Goal: Information Seeking & Learning: Compare options

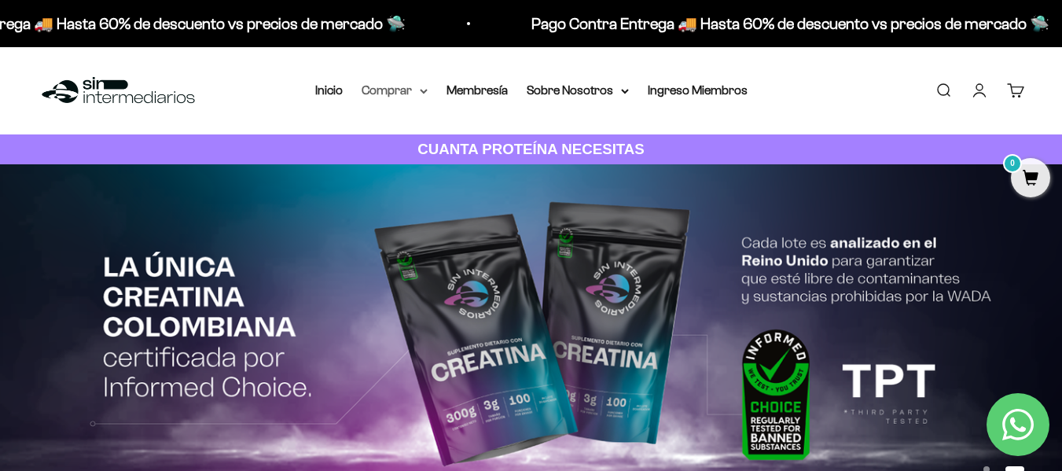
click at [410, 92] on summary "Comprar" at bounding box center [395, 90] width 66 height 20
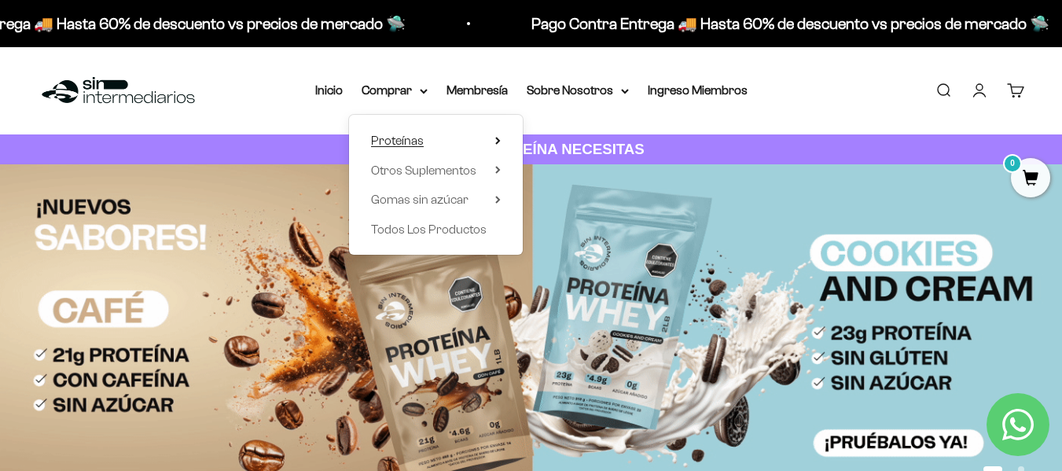
click at [412, 137] on span "Proteínas" at bounding box center [397, 140] width 53 height 13
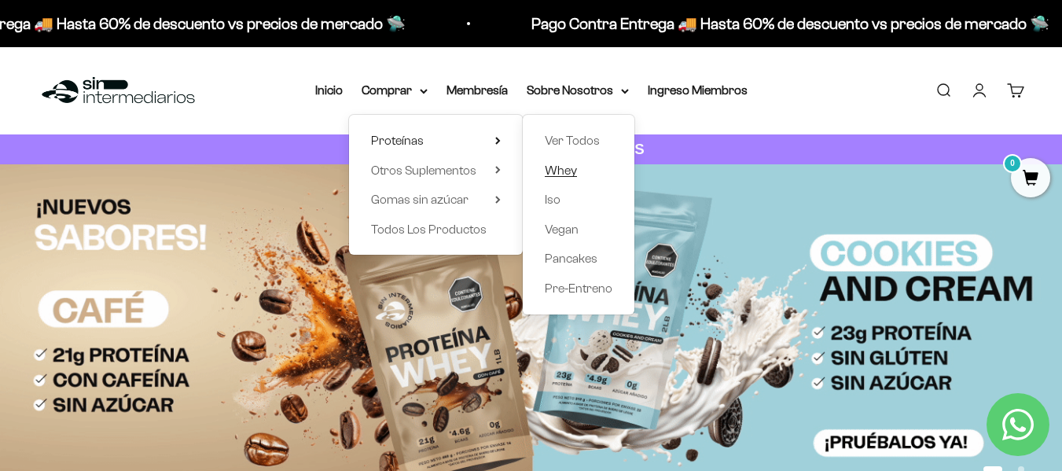
click at [564, 171] on span "Whey" at bounding box center [561, 169] width 32 height 13
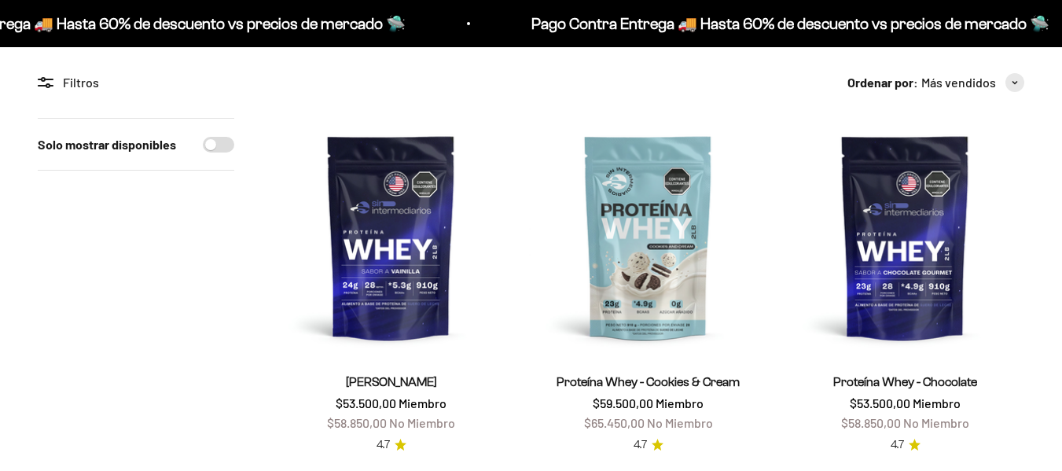
scroll to position [157, 0]
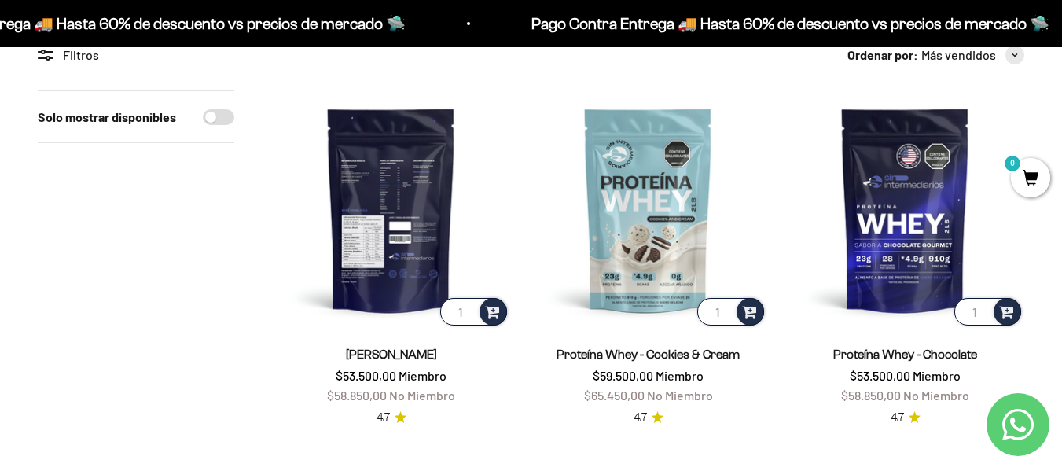
click at [375, 224] on img at bounding box center [391, 209] width 238 height 238
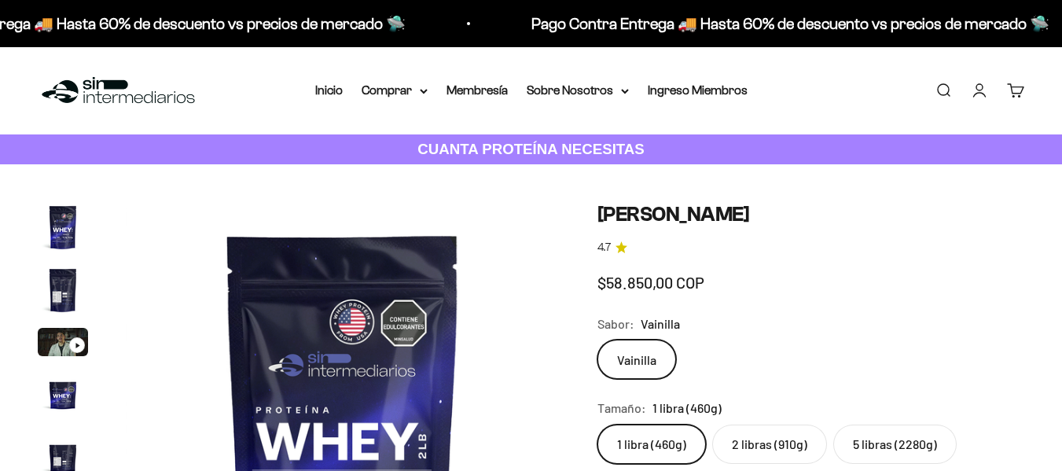
scroll to position [0, 2216]
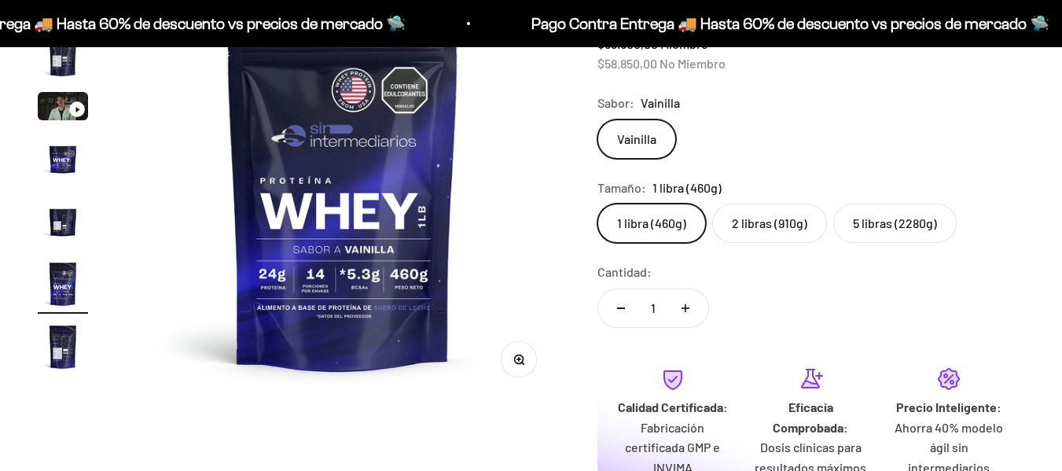
click at [70, 343] on img "Ir al artículo 7" at bounding box center [63, 346] width 50 height 50
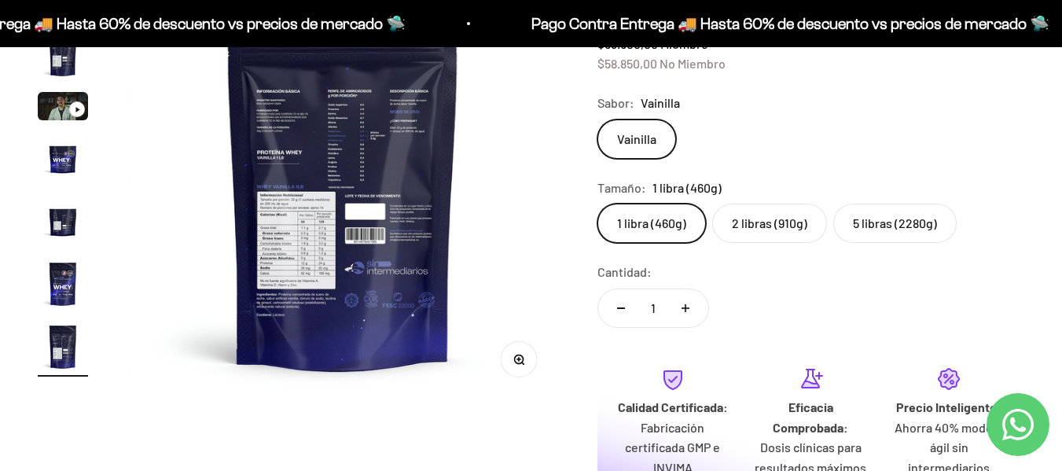
click at [69, 222] on img "Ir al artículo 5" at bounding box center [63, 221] width 50 height 50
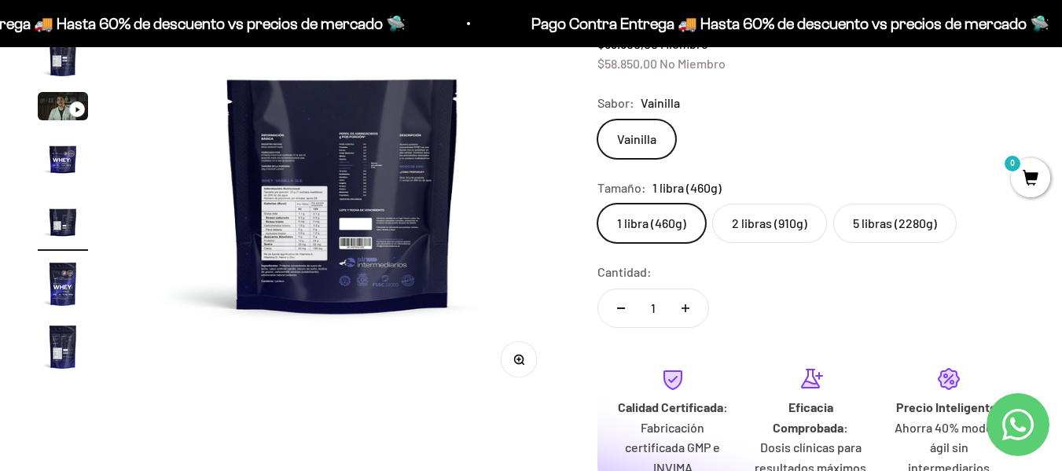
click at [334, 244] on img at bounding box center [343, 183] width 434 height 434
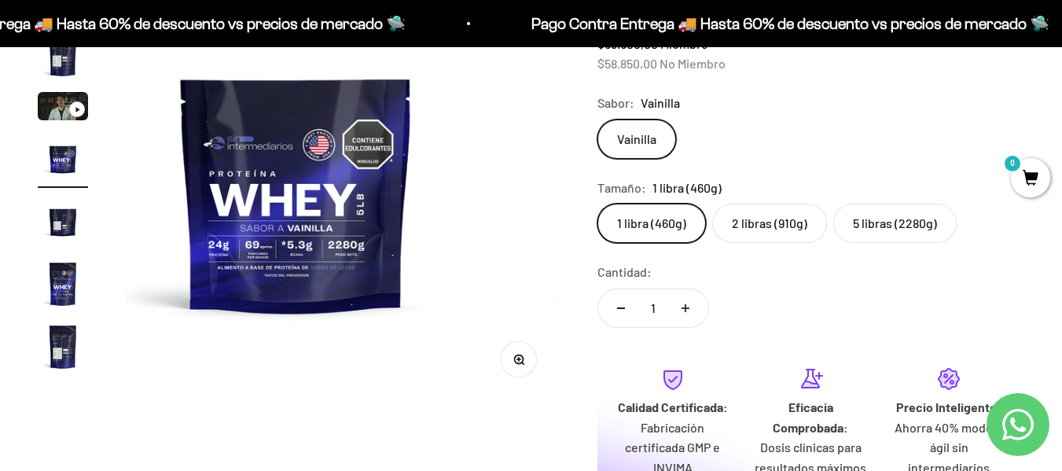
scroll to position [0, 1330]
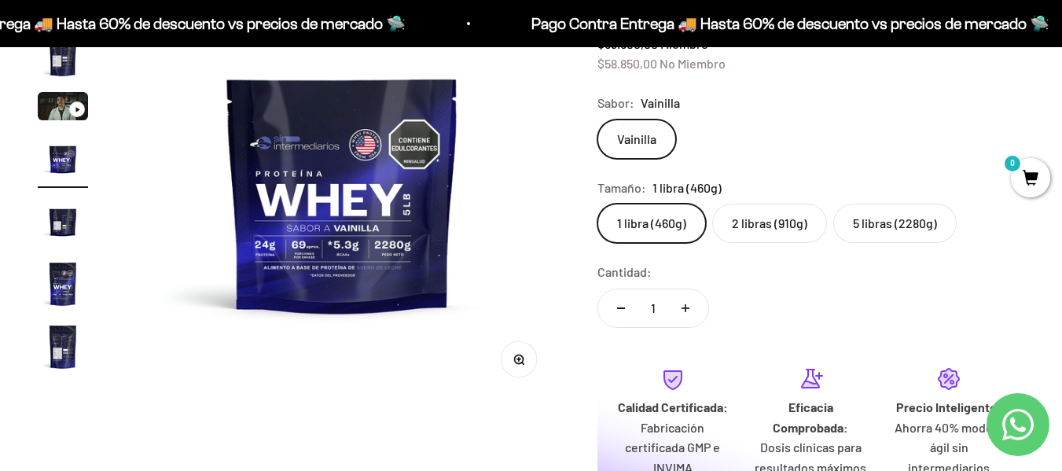
click at [52, 340] on img "Ir al artículo 7" at bounding box center [63, 346] width 50 height 50
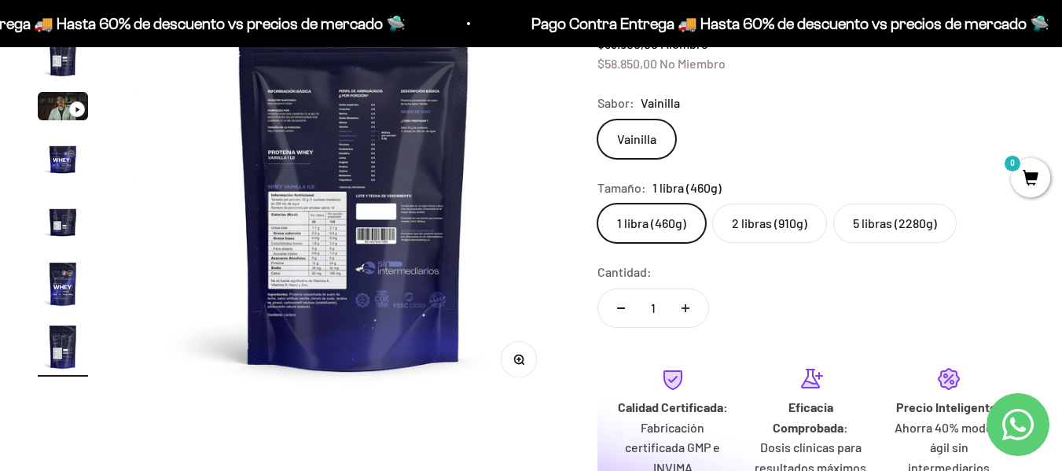
scroll to position [0, 2659]
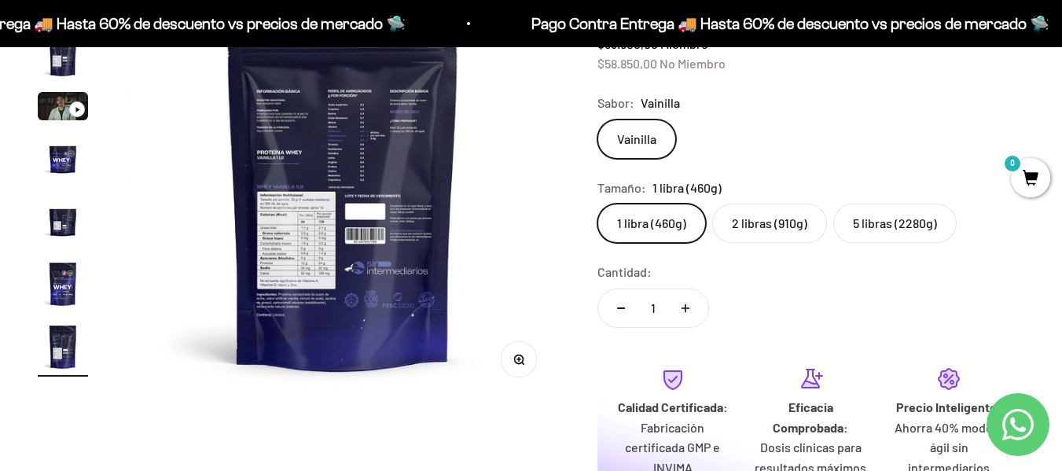
click at [512, 363] on button "Zoom" at bounding box center [518, 359] width 35 height 35
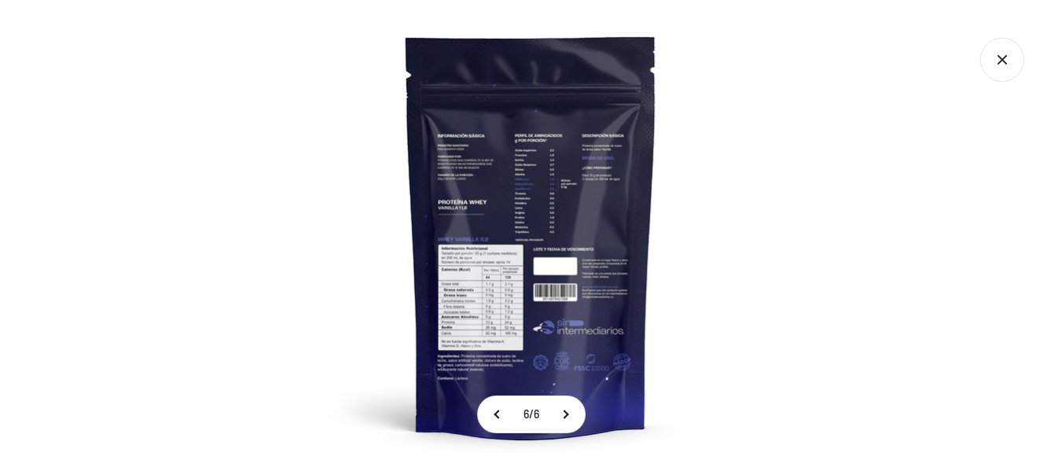
click at [518, 361] on img at bounding box center [531, 235] width 471 height 471
click at [495, 318] on img at bounding box center [531, 235] width 471 height 471
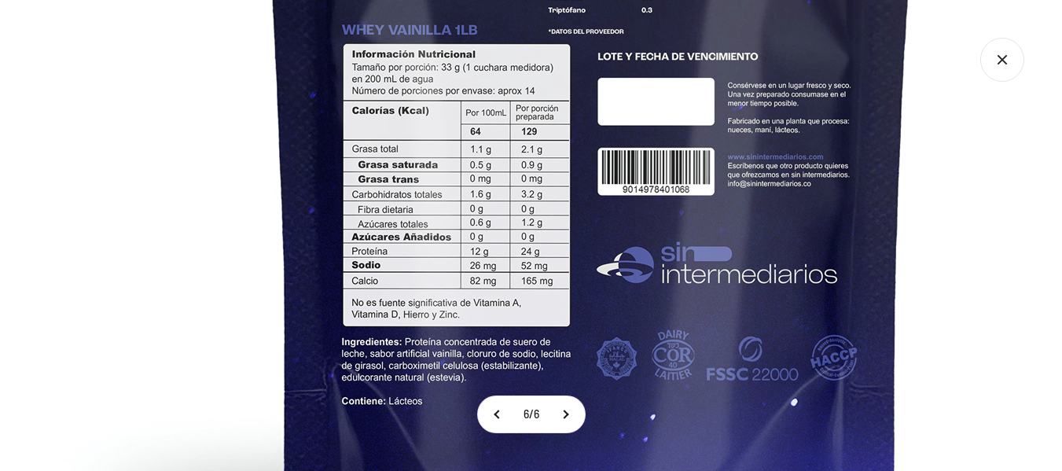
click at [618, 178] on img at bounding box center [591, 20] width 1258 height 1258
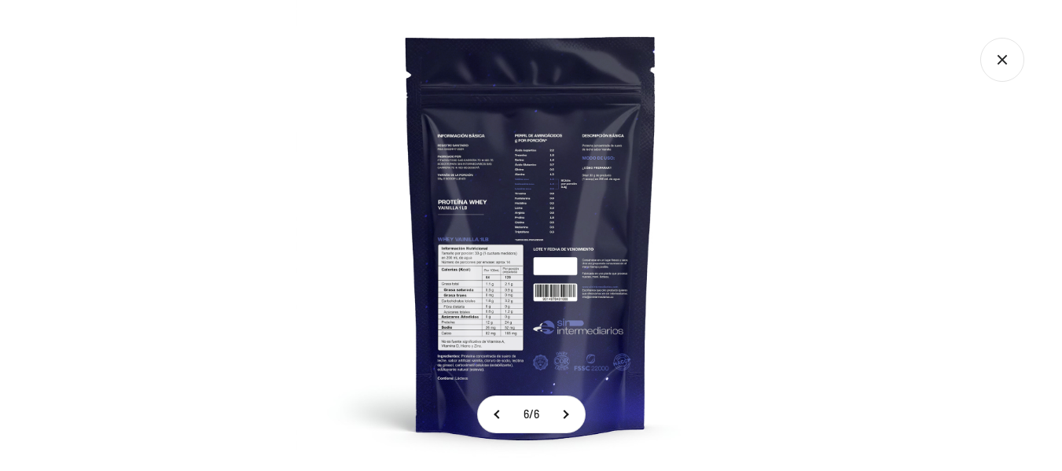
click at [1009, 66] on icon "Cerrar galería" at bounding box center [1002, 60] width 44 height 44
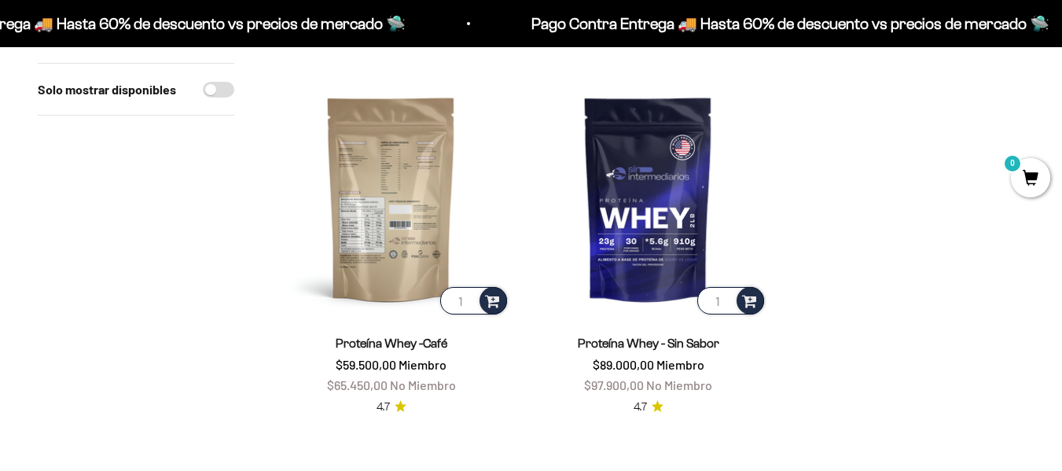
scroll to position [550, 0]
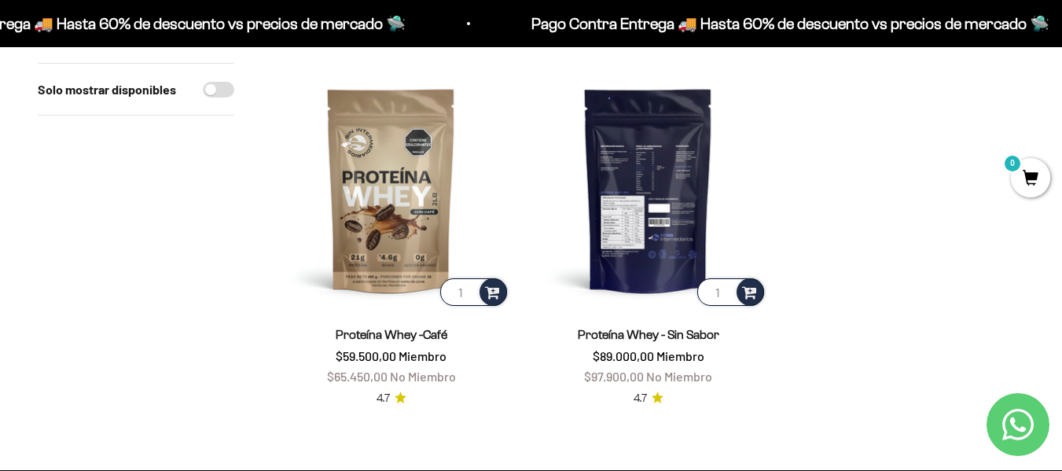
click at [658, 224] on img at bounding box center [648, 190] width 238 height 238
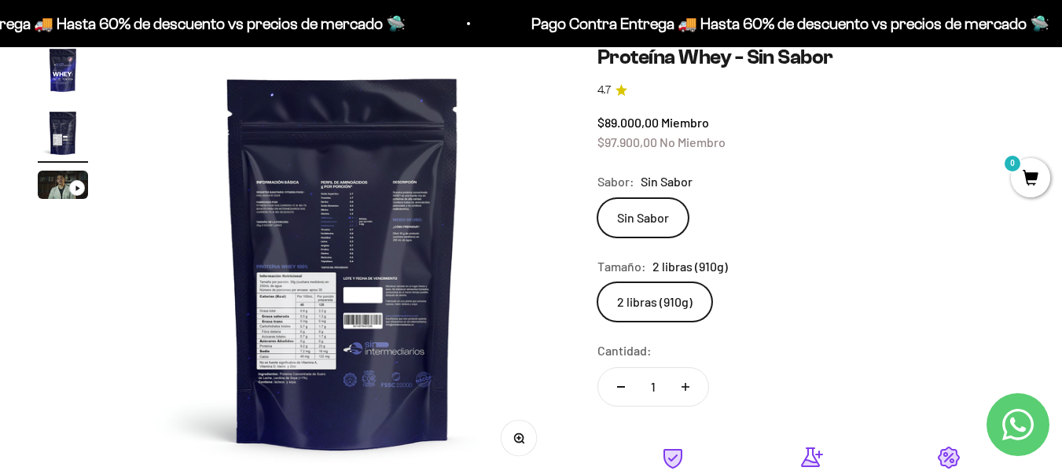
scroll to position [0, 443]
click at [521, 435] on icon "button" at bounding box center [518, 437] width 11 height 11
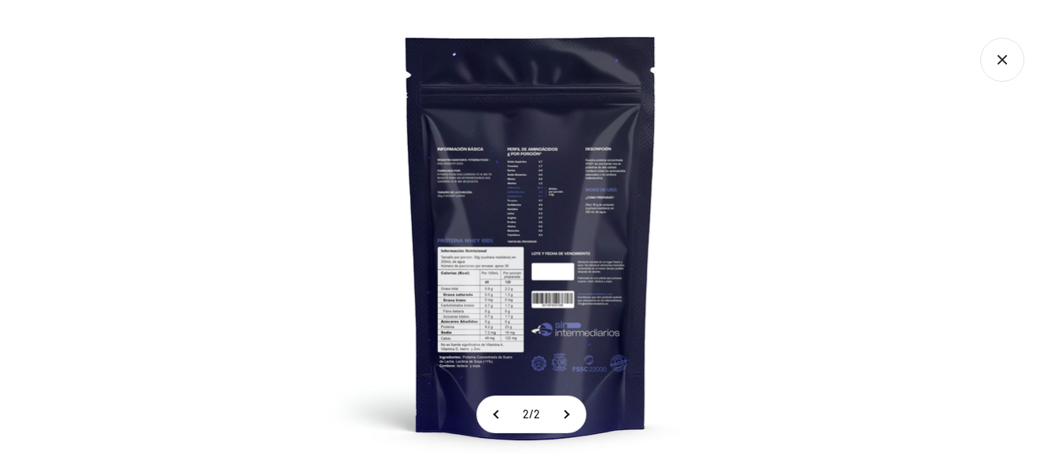
click at [479, 320] on img at bounding box center [531, 235] width 471 height 471
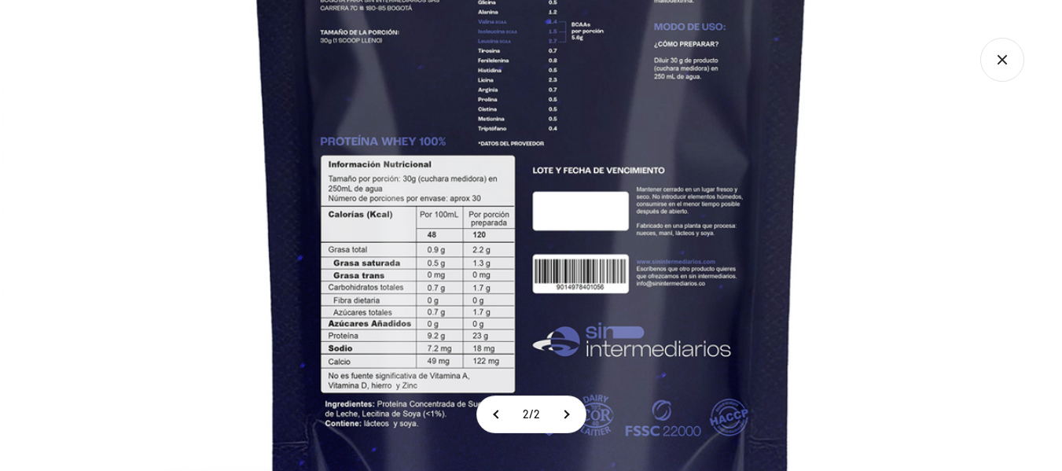
click at [1005, 71] on icon "Cerrar galería" at bounding box center [1002, 60] width 44 height 44
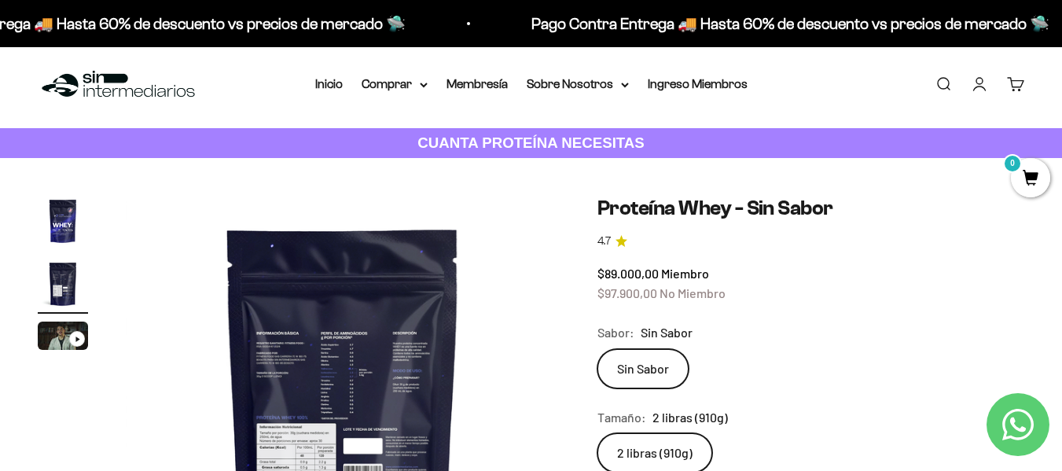
scroll to position [0, 0]
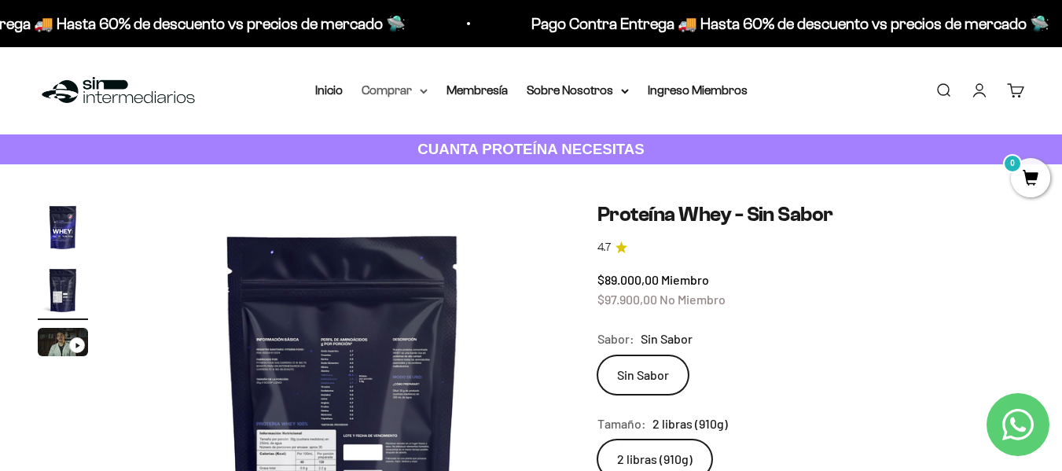
click at [391, 90] on summary "Comprar" at bounding box center [395, 90] width 66 height 20
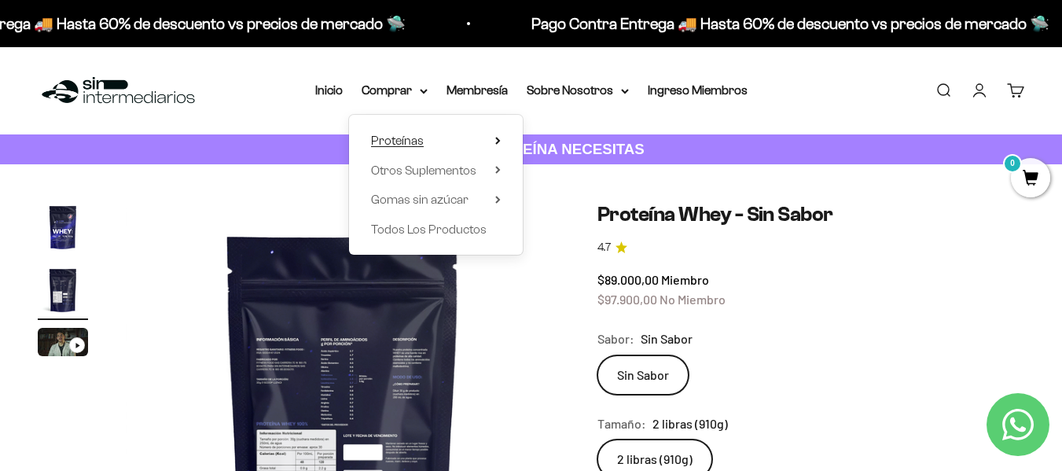
click at [399, 141] on span "Proteínas" at bounding box center [397, 140] width 53 height 13
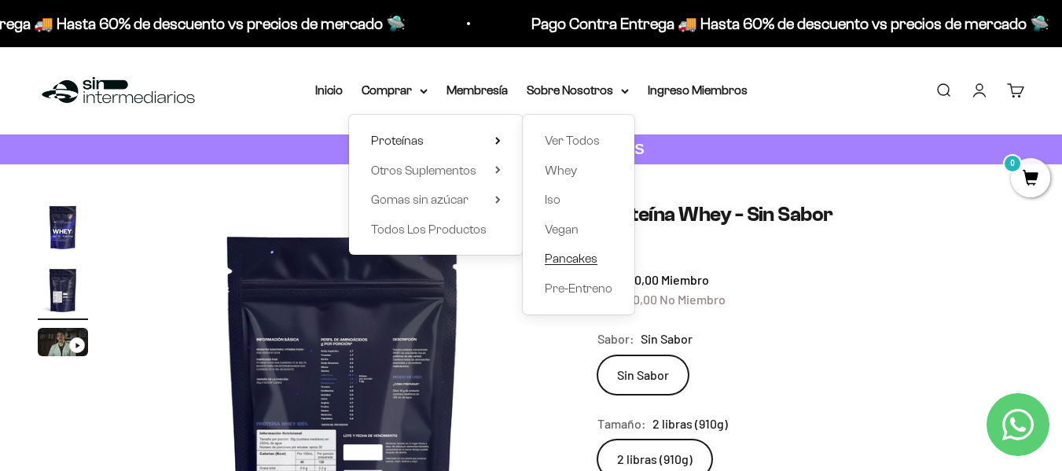
click at [568, 258] on span "Pancakes" at bounding box center [571, 258] width 53 height 13
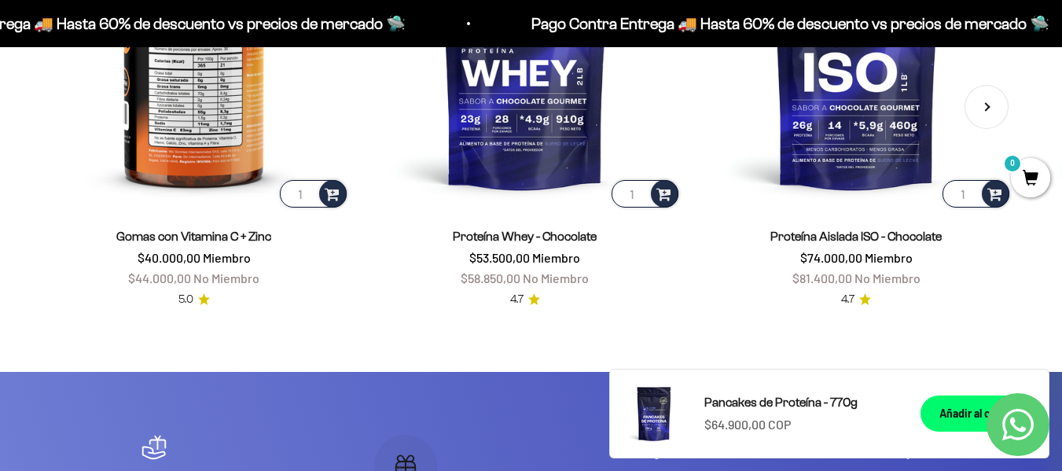
scroll to position [2672, 0]
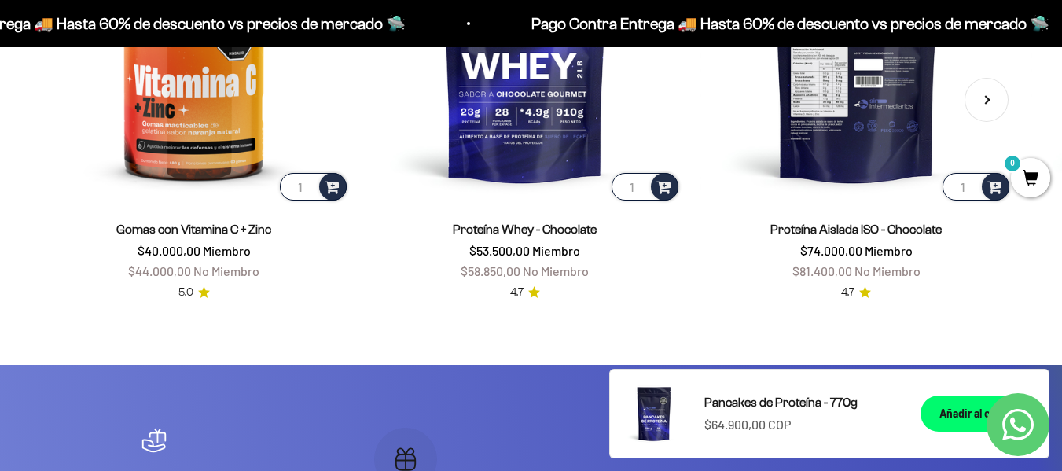
click at [885, 170] on img at bounding box center [856, 48] width 312 height 312
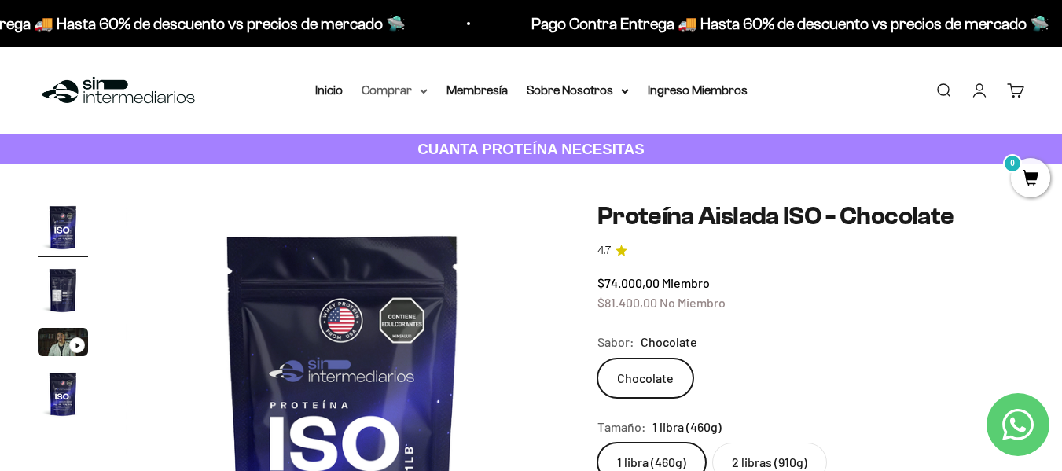
click at [415, 95] on summary "Comprar" at bounding box center [395, 90] width 66 height 20
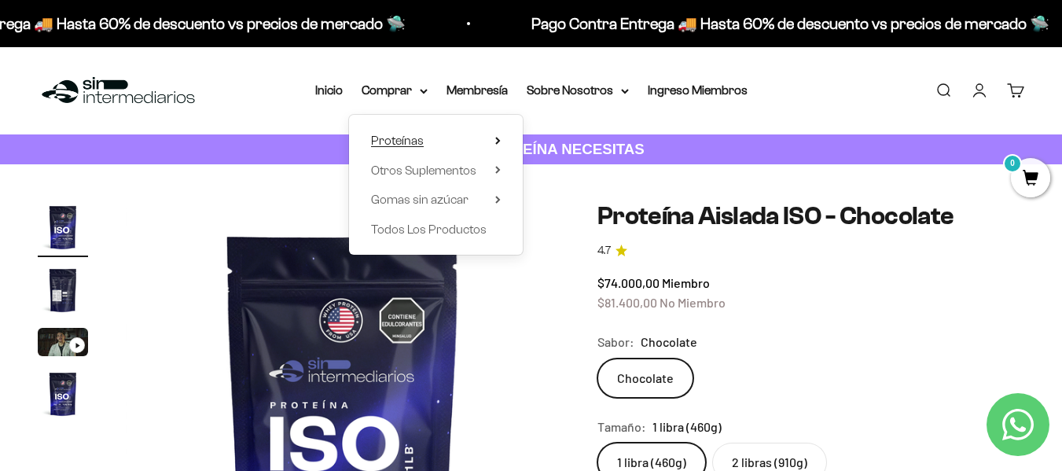
click at [497, 144] on icon at bounding box center [497, 141] width 3 height 6
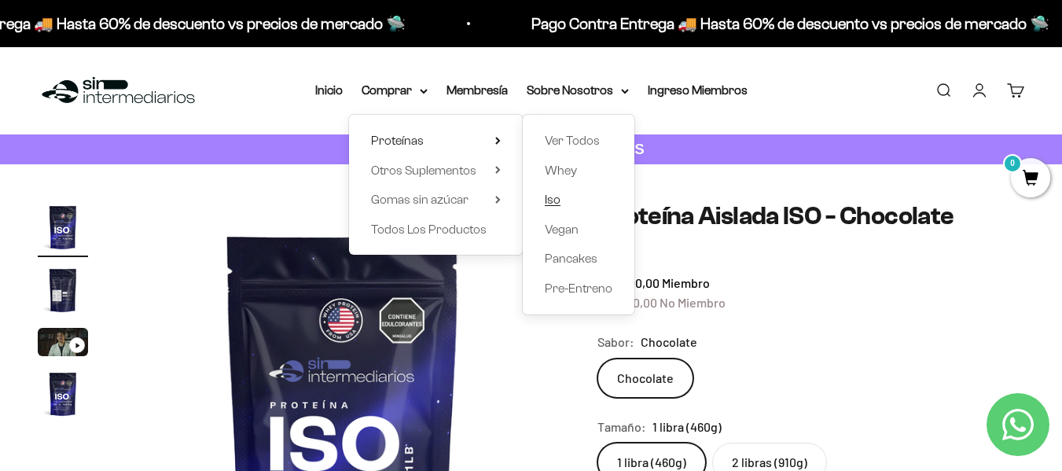
click at [561, 201] on link "Iso" at bounding box center [579, 199] width 68 height 20
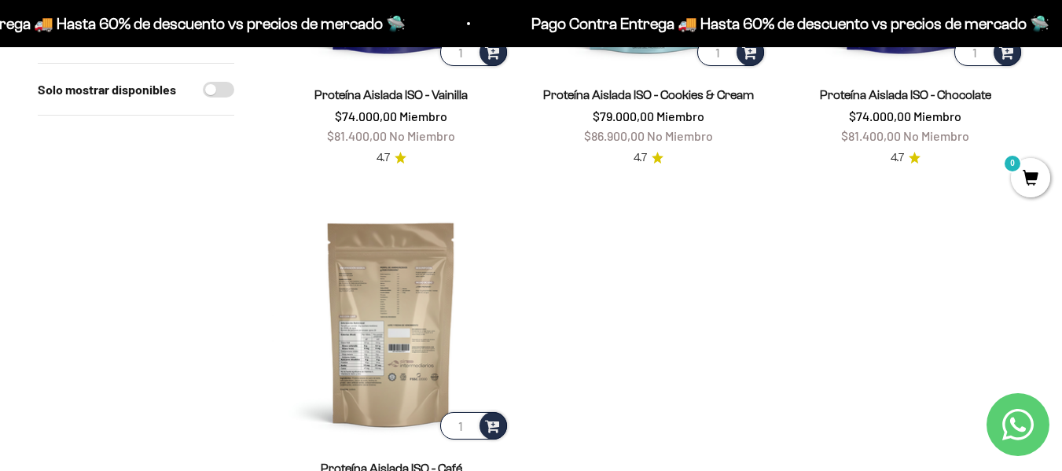
scroll to position [314, 0]
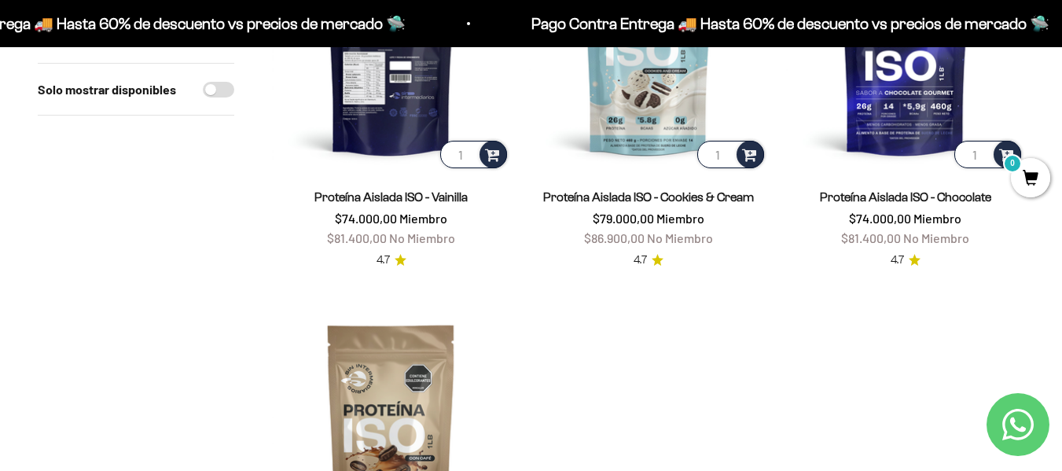
click at [383, 119] on img at bounding box center [391, 52] width 238 height 238
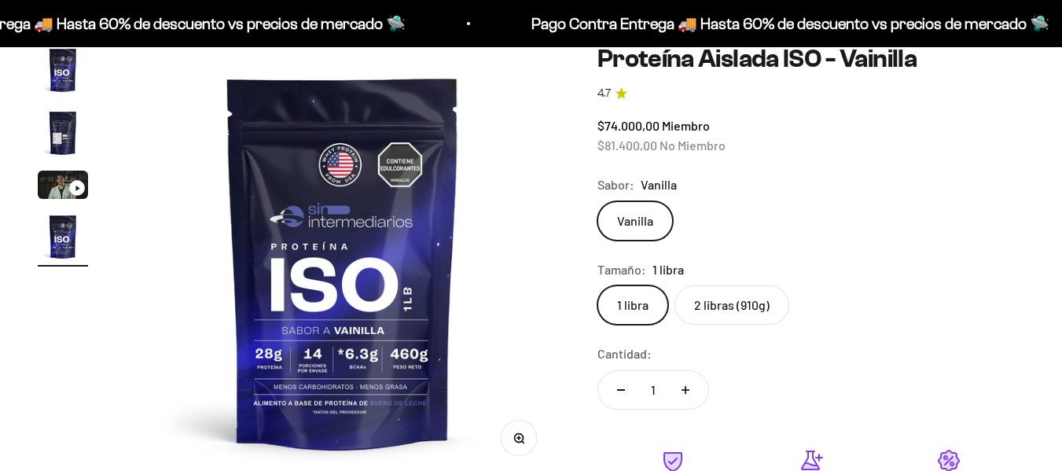
scroll to position [0, 1329]
click at [68, 138] on img "Ir al artículo 2" at bounding box center [63, 133] width 50 height 50
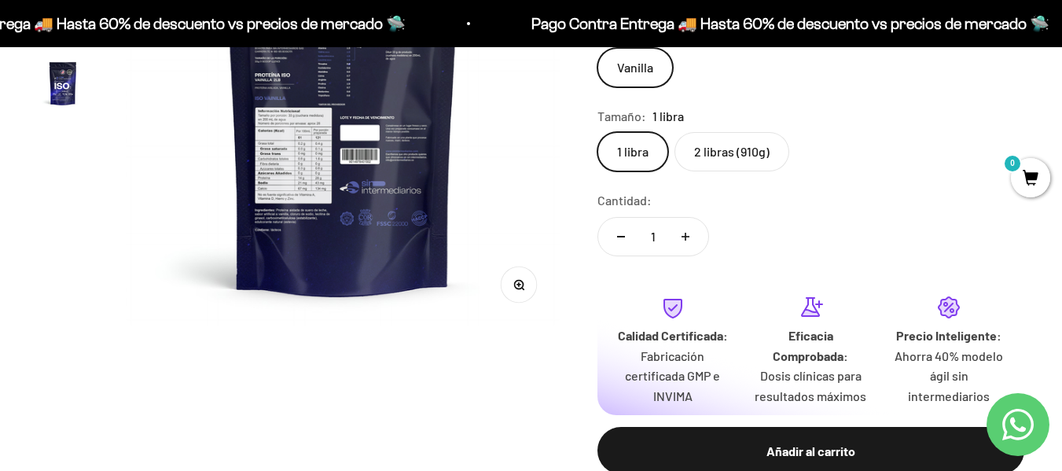
scroll to position [314, 0]
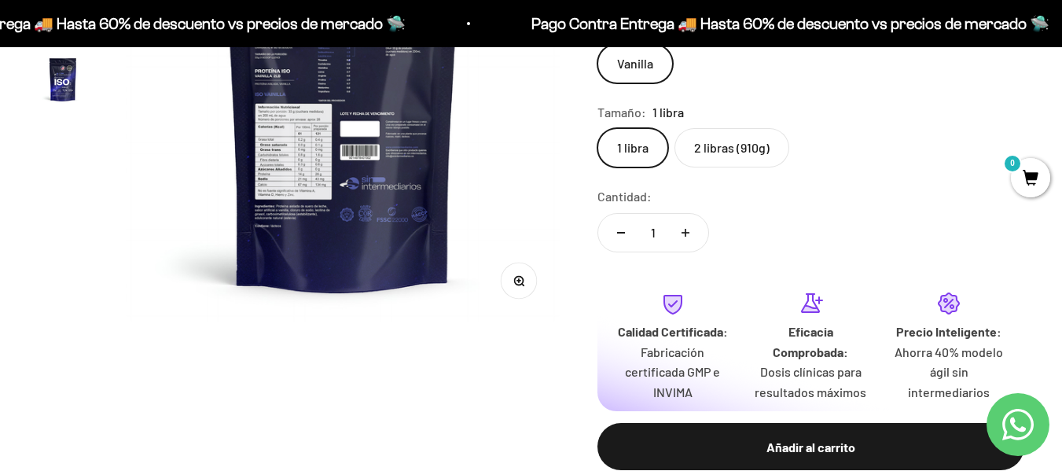
click at [518, 279] on icon "button" at bounding box center [518, 280] width 4 height 4
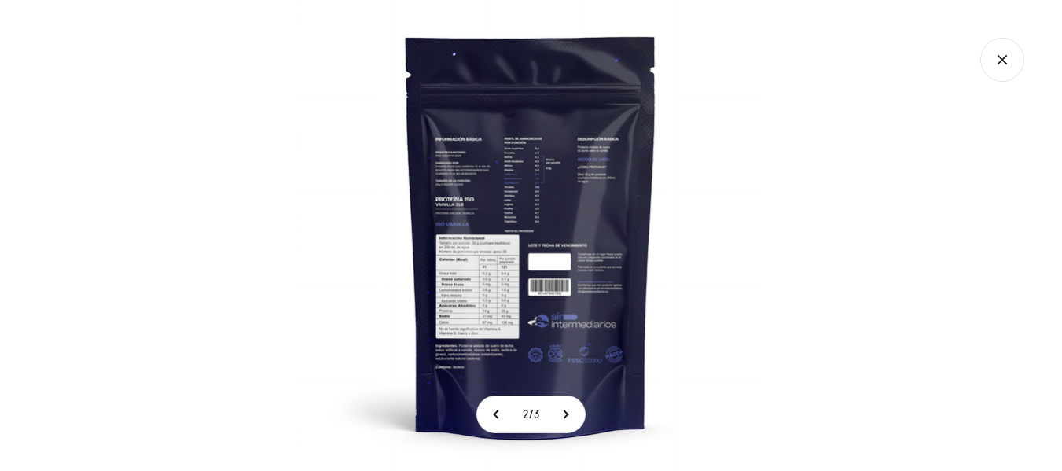
click at [450, 277] on img at bounding box center [531, 235] width 471 height 471
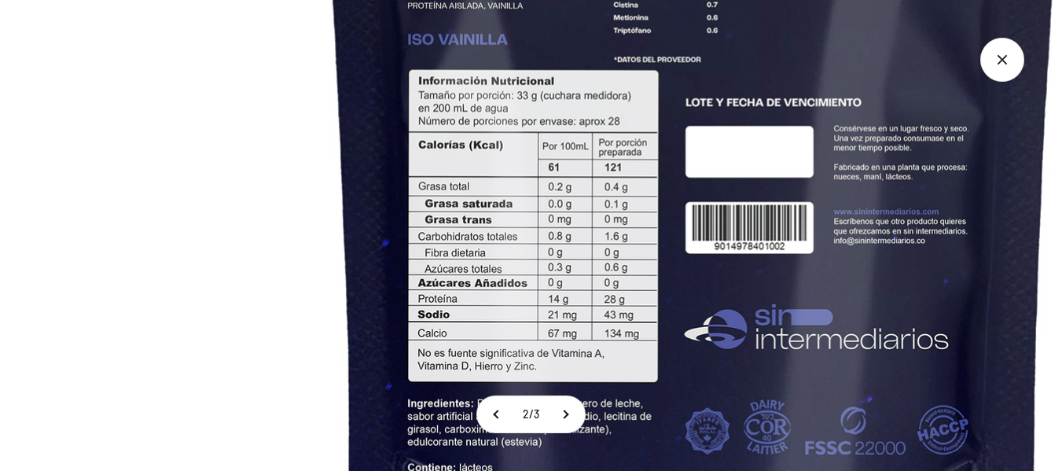
click at [999, 56] on icon "Cerrar galería" at bounding box center [1001, 59] width 9 height 9
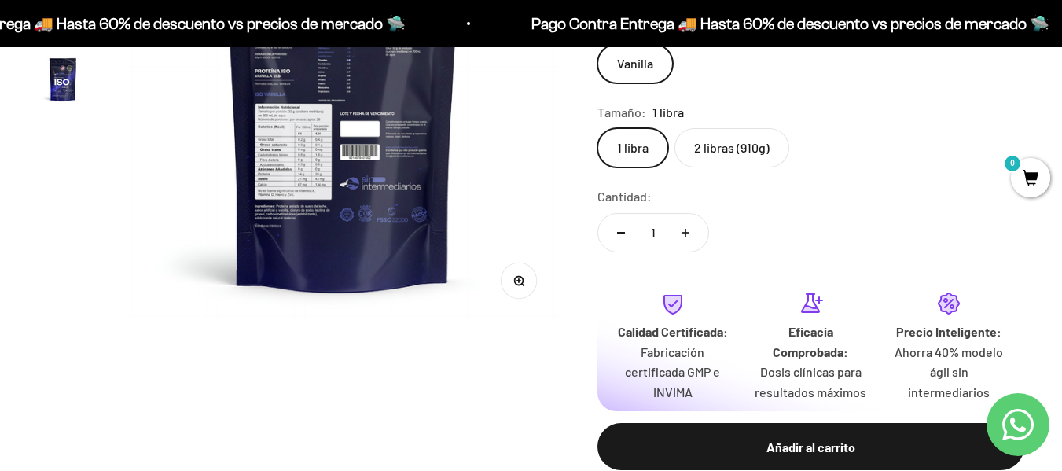
click at [735, 148] on label "2 libras (910g)" at bounding box center [731, 147] width 115 height 39
click at [597, 128] on input "2 libras (910g)" at bounding box center [597, 127] width 1 height 1
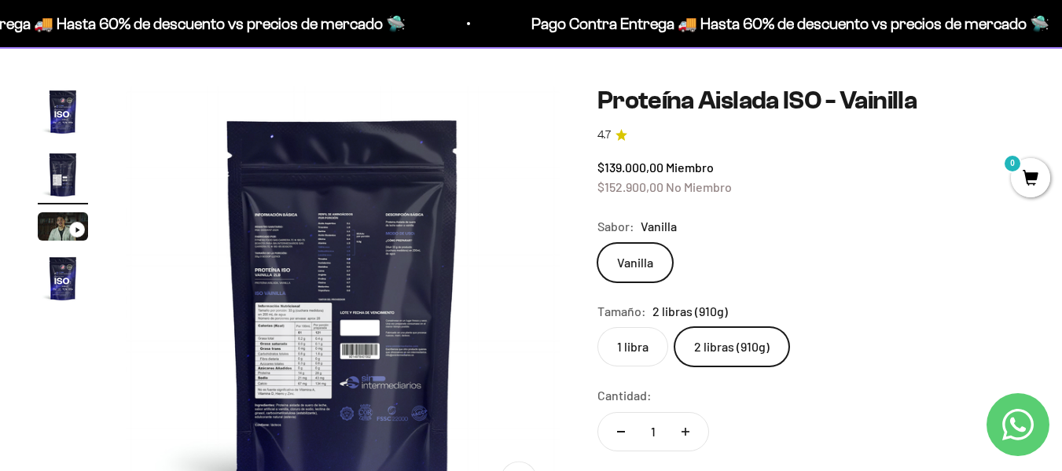
scroll to position [79, 0]
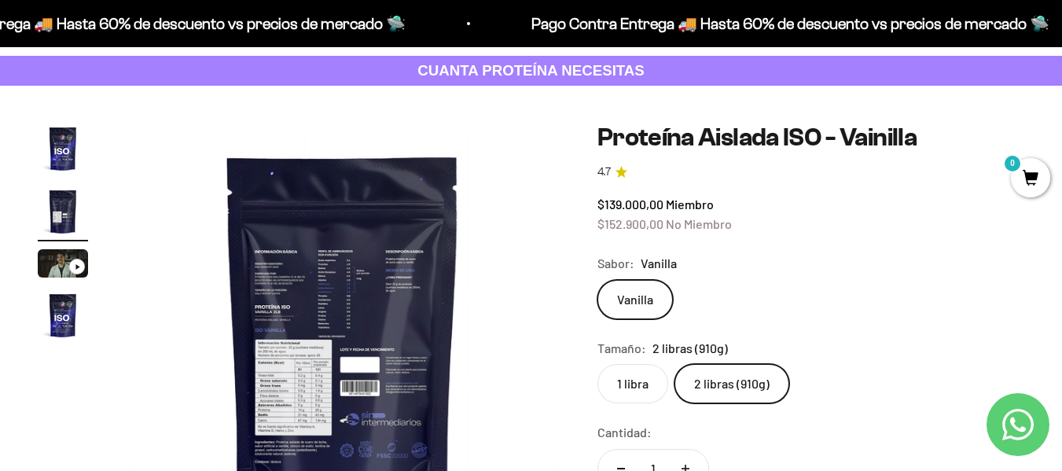
click at [527, 74] on strong "CUANTA PROTEÍNA NECESITAS" at bounding box center [530, 70] width 227 height 17
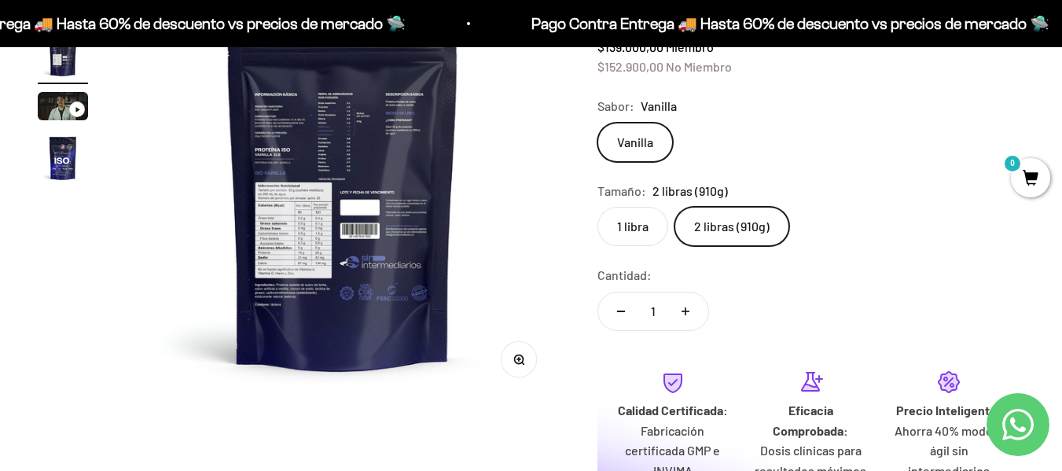
scroll to position [0, 0]
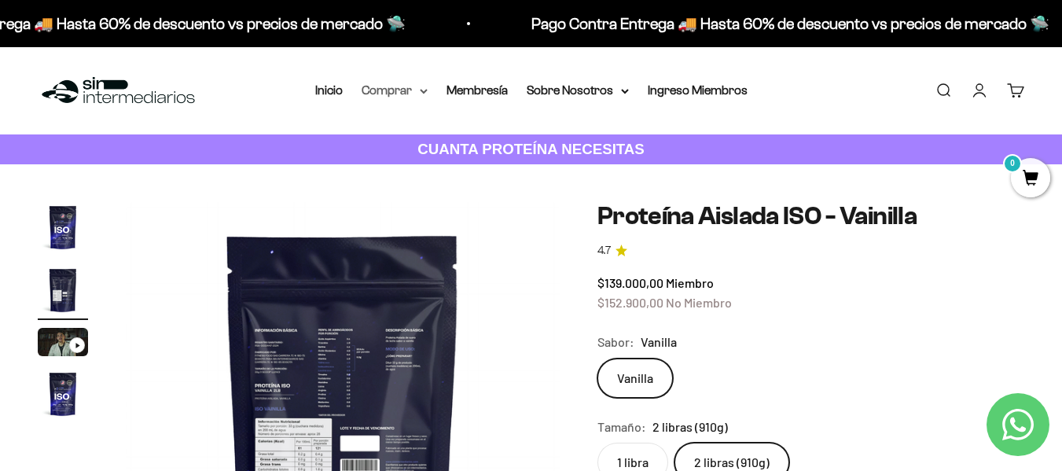
click at [412, 89] on summary "Comprar" at bounding box center [395, 90] width 66 height 20
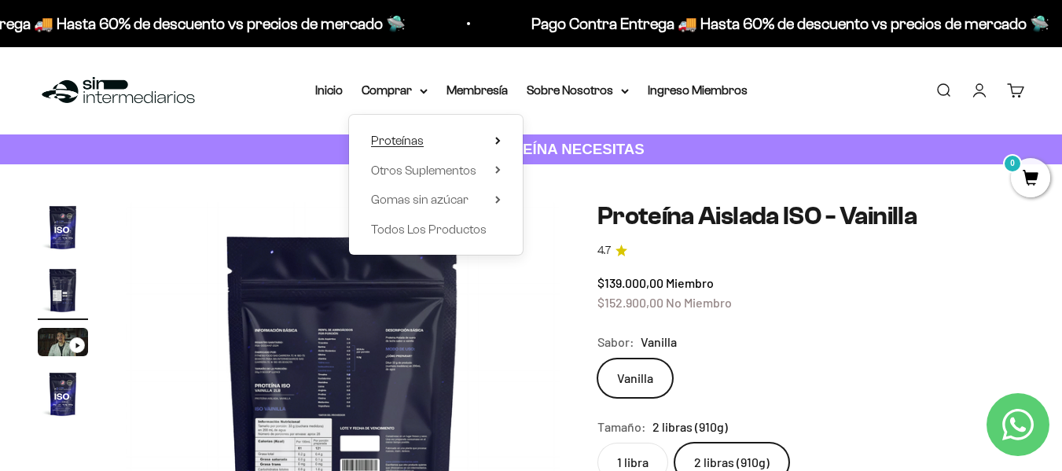
click at [413, 141] on span "Proteínas" at bounding box center [397, 140] width 53 height 13
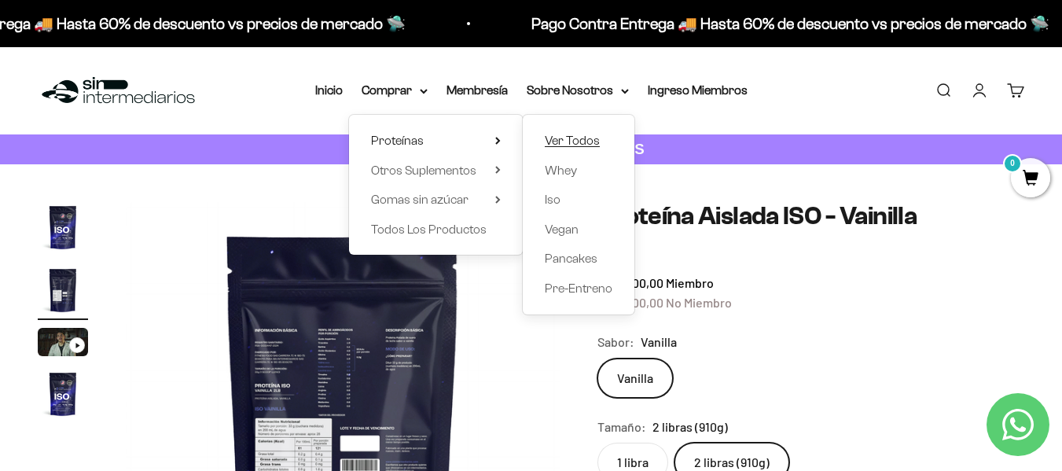
click at [564, 144] on span "Ver Todos" at bounding box center [572, 140] width 55 height 13
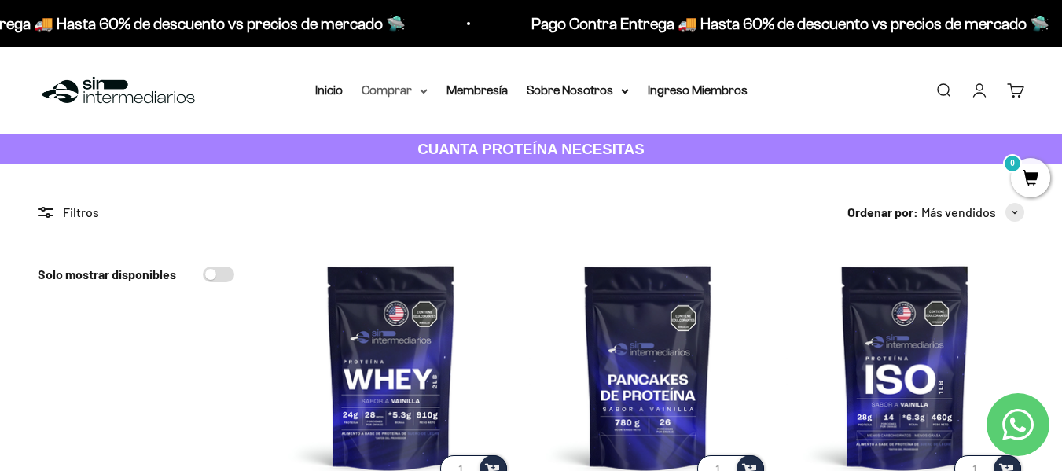
click at [406, 86] on summary "Comprar" at bounding box center [395, 90] width 66 height 20
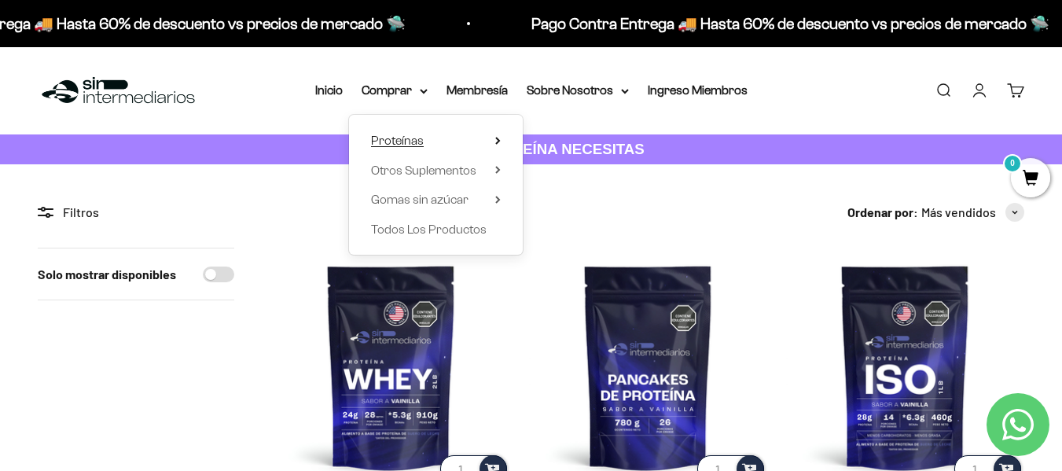
click at [417, 141] on span "Proteínas" at bounding box center [397, 140] width 53 height 13
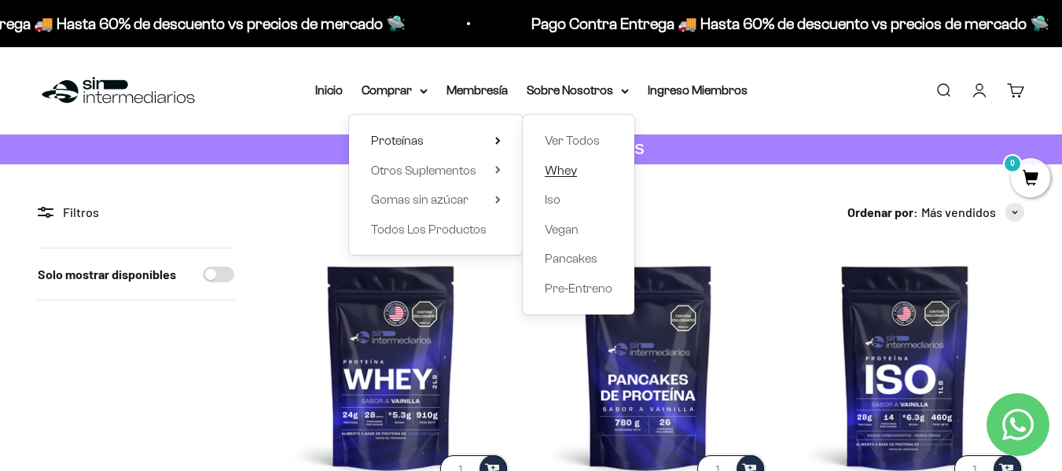
click at [565, 171] on span "Whey" at bounding box center [561, 169] width 32 height 13
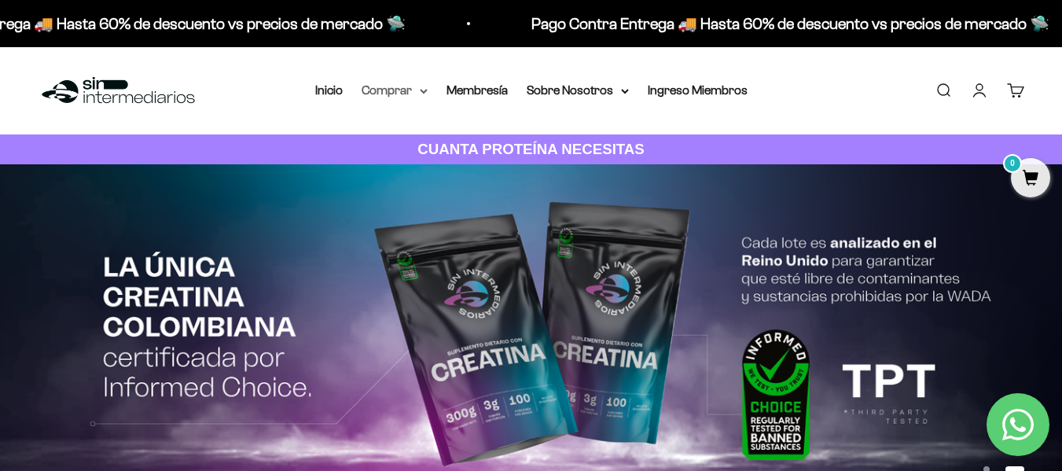
click at [395, 84] on summary "Comprar" at bounding box center [395, 90] width 66 height 20
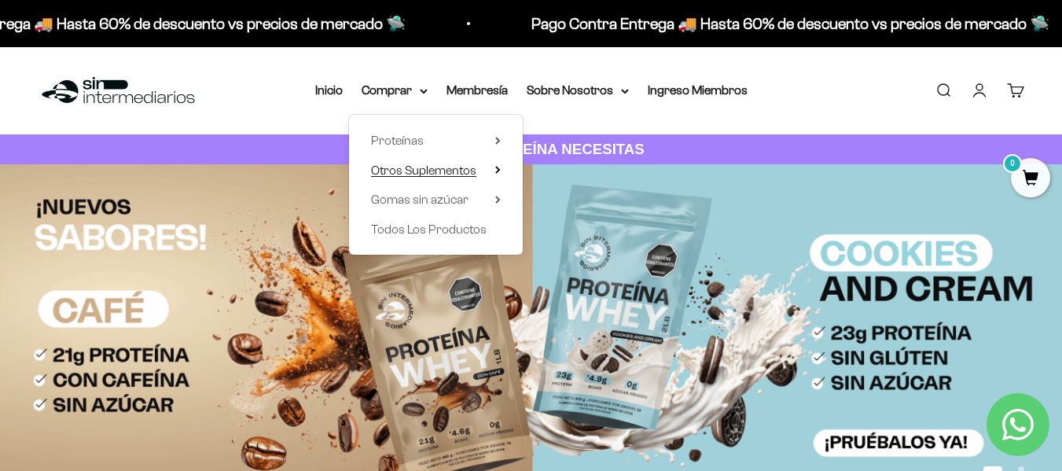
click at [431, 168] on span "Otros Suplementos" at bounding box center [423, 169] width 105 height 13
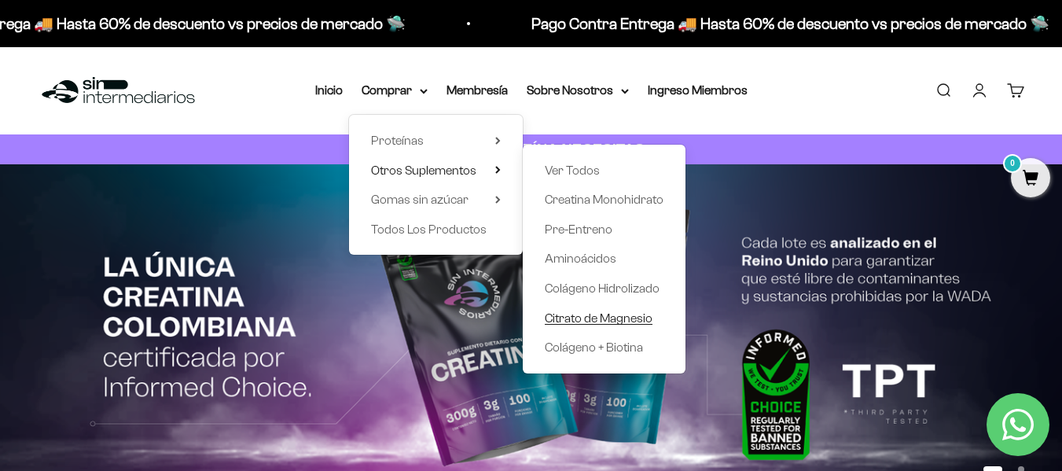
click at [582, 319] on span "Citrato de Magnesio" at bounding box center [599, 317] width 108 height 13
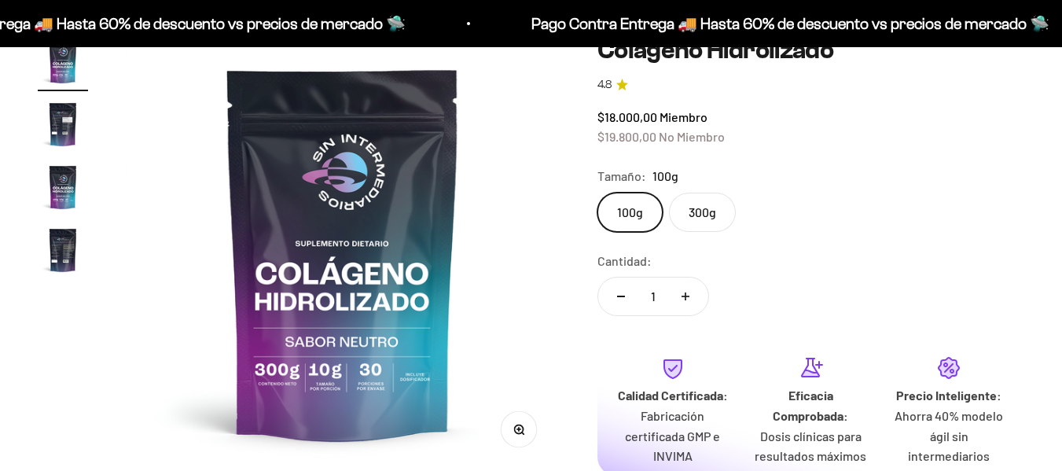
scroll to position [236, 0]
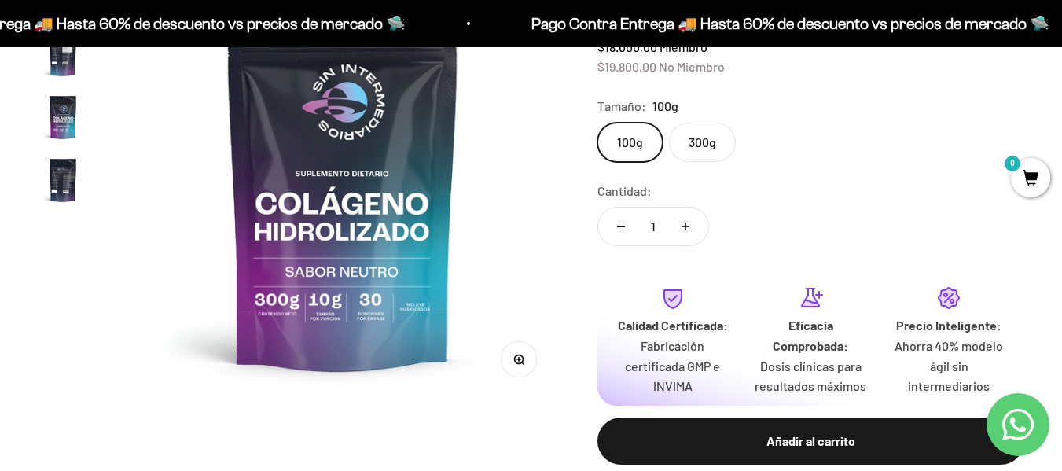
click at [58, 60] on img "Ir al artículo 2" at bounding box center [63, 54] width 50 height 50
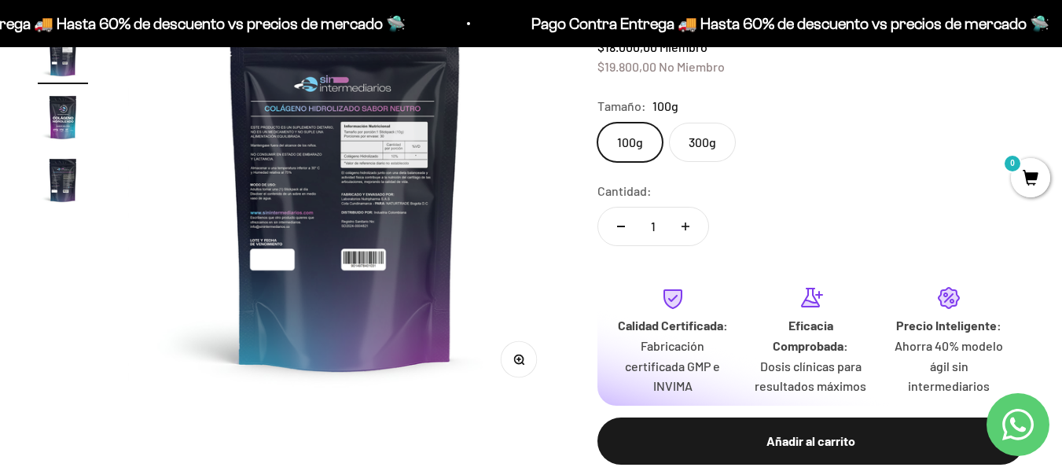
scroll to position [0, 443]
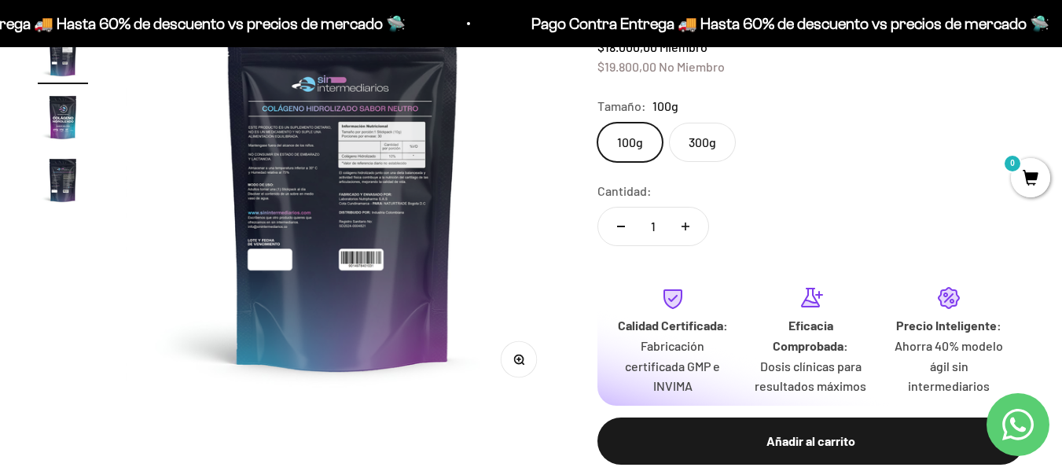
click at [516, 358] on icon "button" at bounding box center [518, 359] width 11 height 11
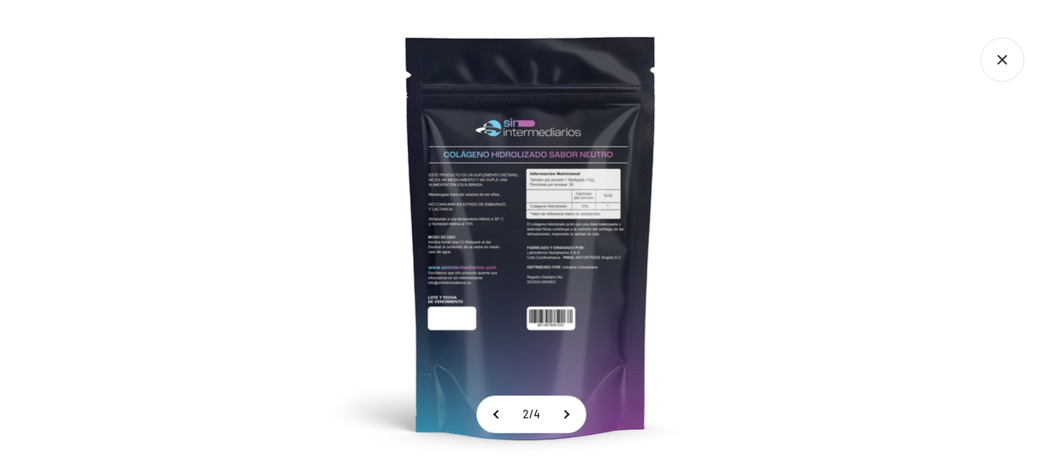
click at [578, 200] on img at bounding box center [531, 235] width 471 height 471
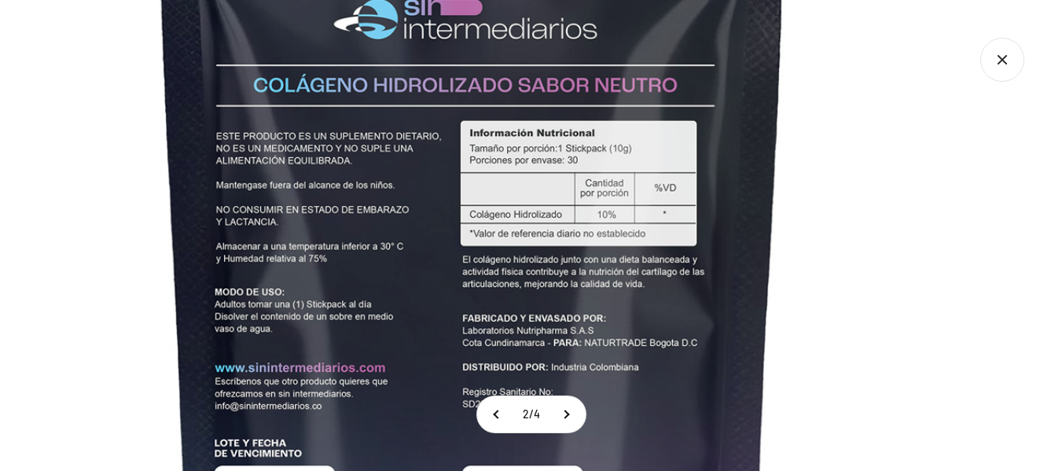
click at [628, 264] on img at bounding box center [472, 287] width 1179 height 1179
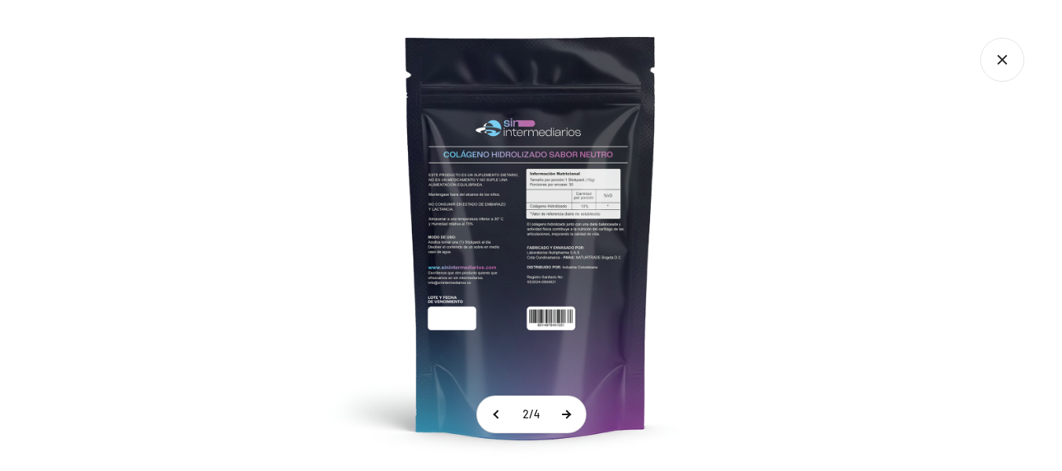
click at [576, 406] on button at bounding box center [565, 414] width 39 height 36
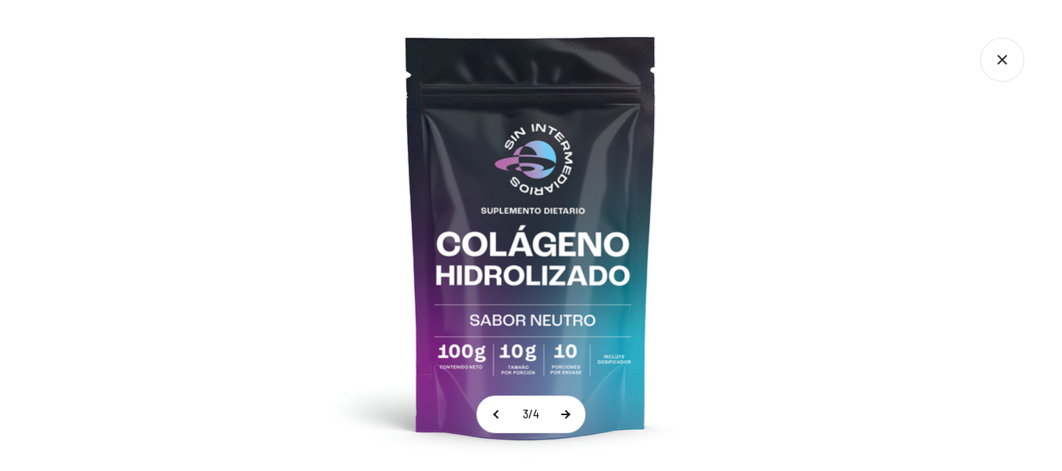
click at [576, 406] on button at bounding box center [564, 414] width 39 height 36
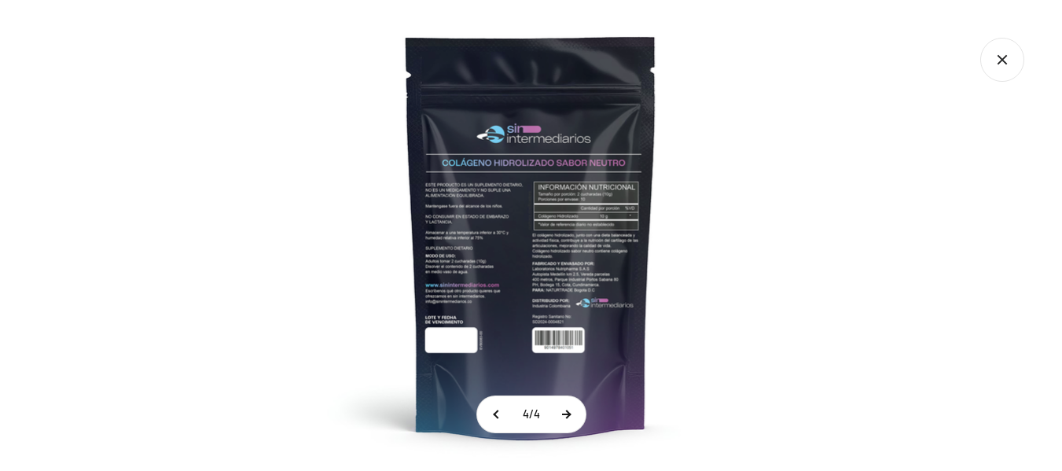
click at [576, 406] on button at bounding box center [565, 414] width 39 height 36
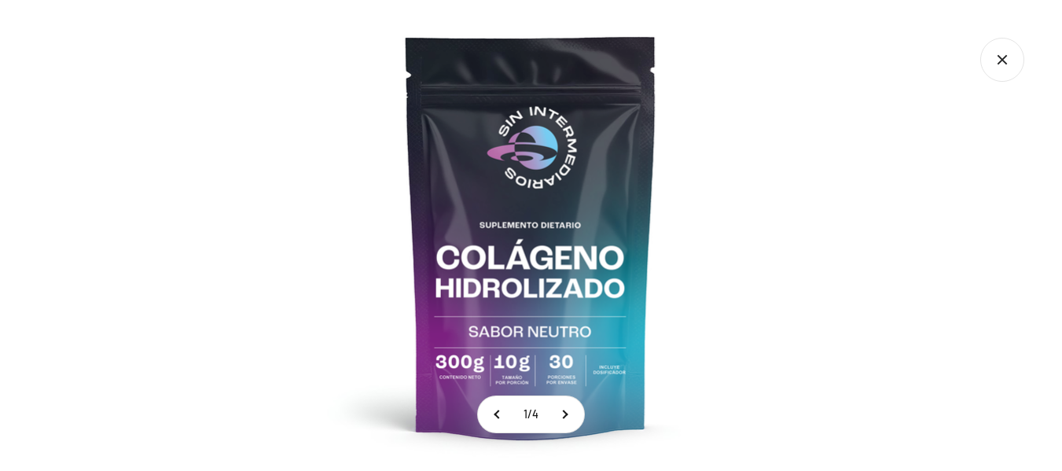
click at [563, 357] on img at bounding box center [531, 235] width 471 height 471
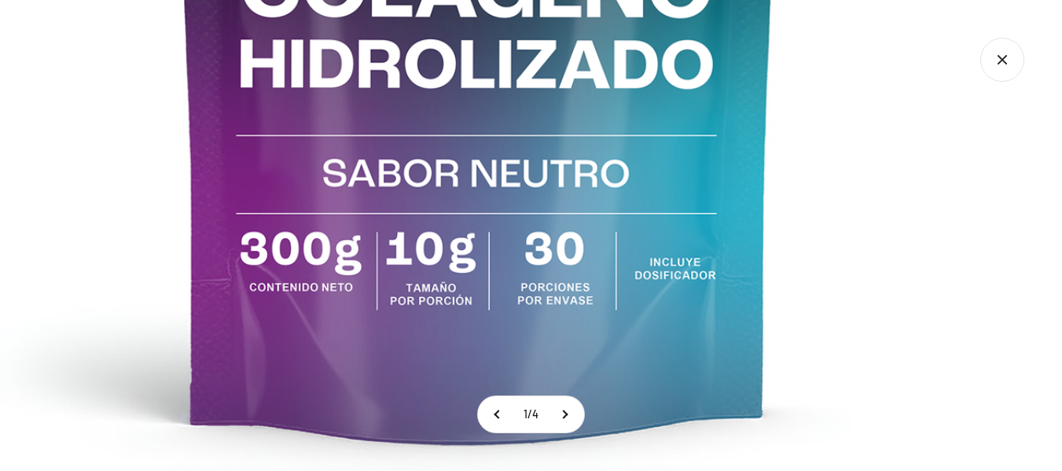
click at [498, 416] on button at bounding box center [497, 414] width 39 height 36
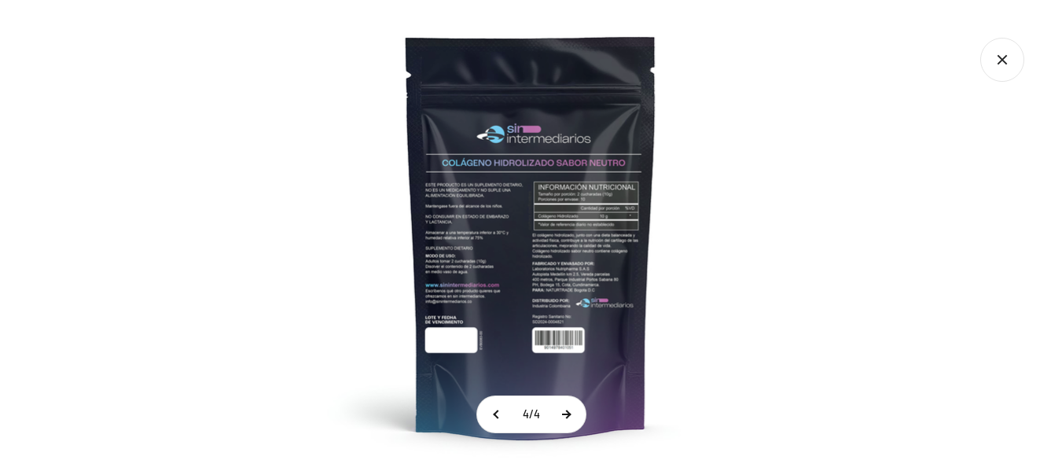
click at [560, 418] on button at bounding box center [565, 414] width 39 height 36
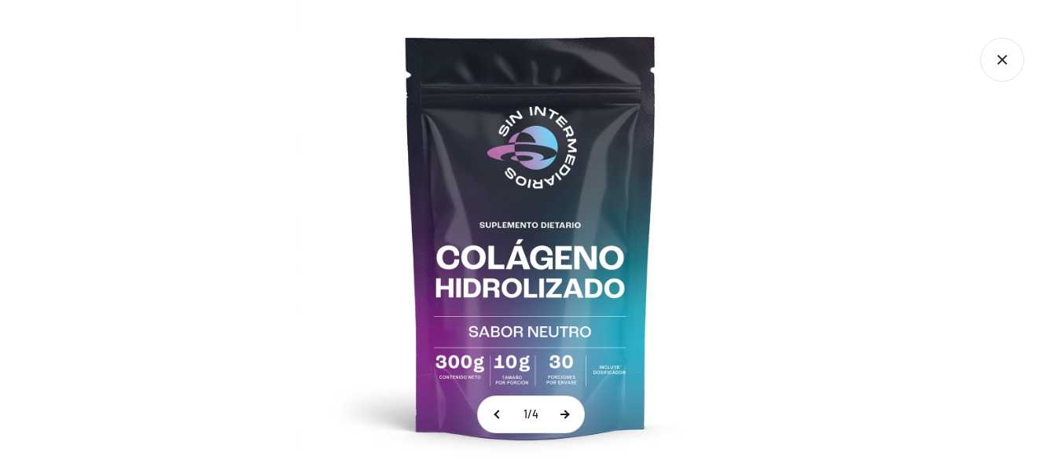
click at [560, 418] on button at bounding box center [564, 414] width 39 height 36
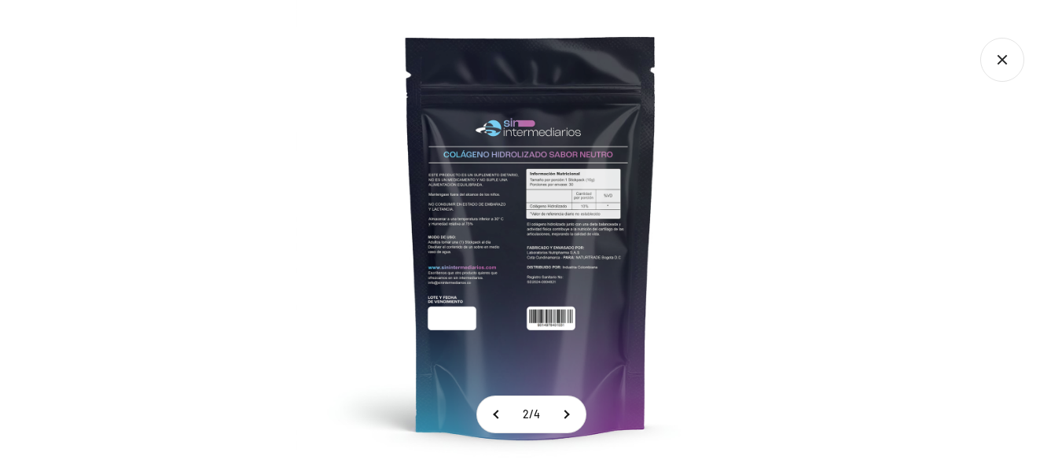
click at [536, 277] on img at bounding box center [531, 235] width 471 height 471
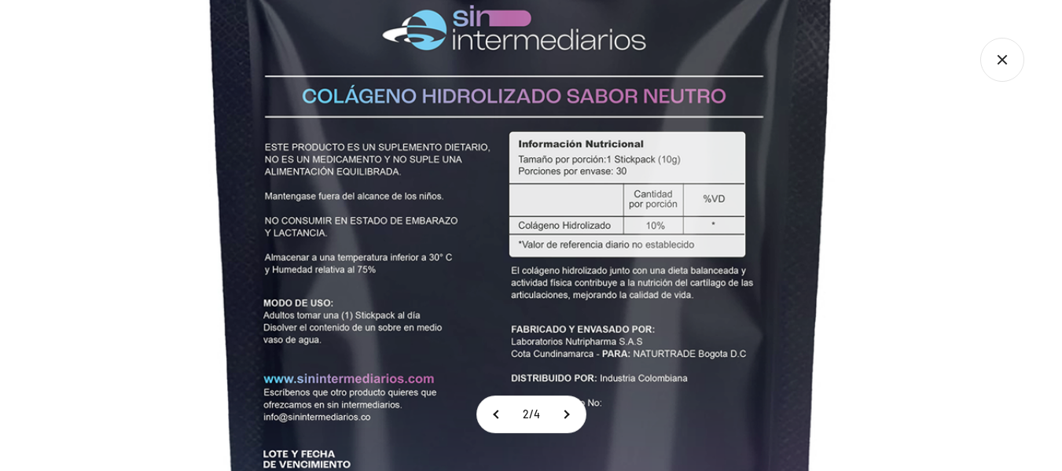
click at [539, 314] on img at bounding box center [521, 298] width 1179 height 1179
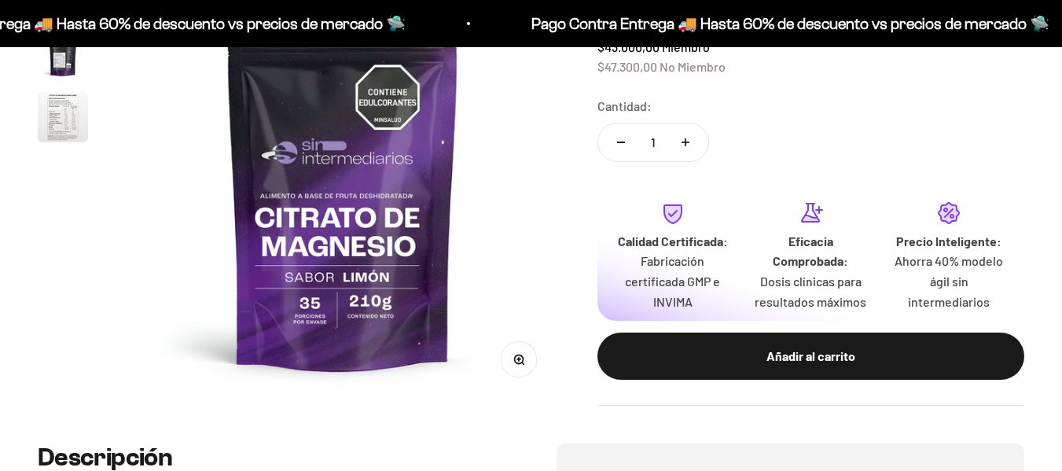
click at [517, 224] on img at bounding box center [343, 183] width 434 height 434
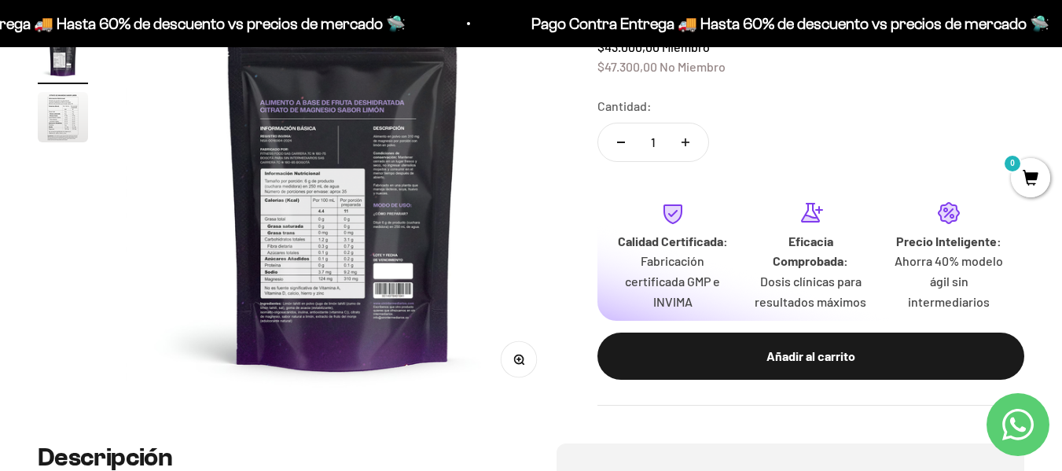
click at [324, 242] on img at bounding box center [343, 183] width 434 height 434
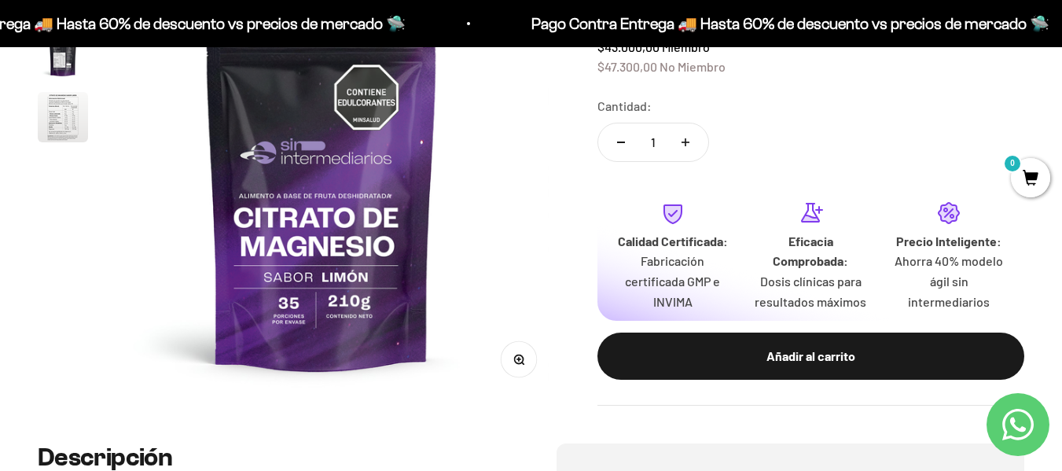
scroll to position [0, 0]
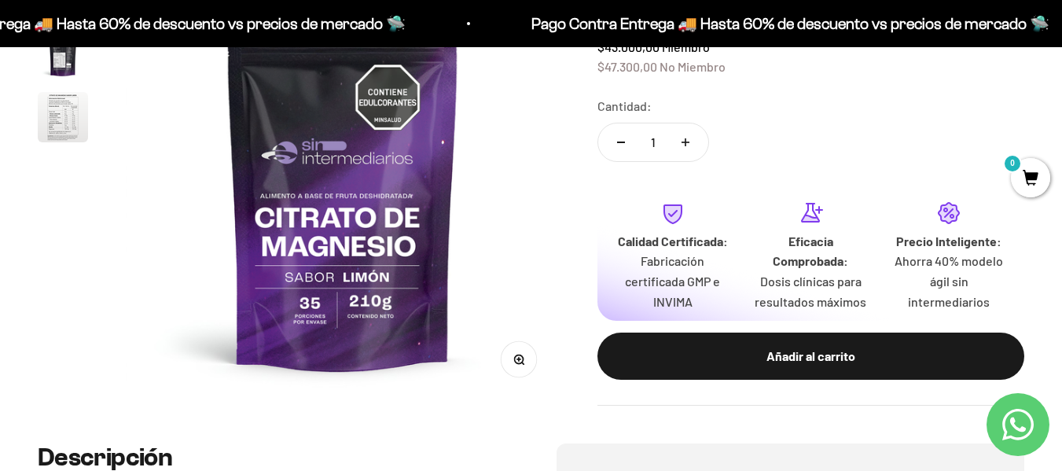
click at [452, 221] on img at bounding box center [343, 183] width 434 height 434
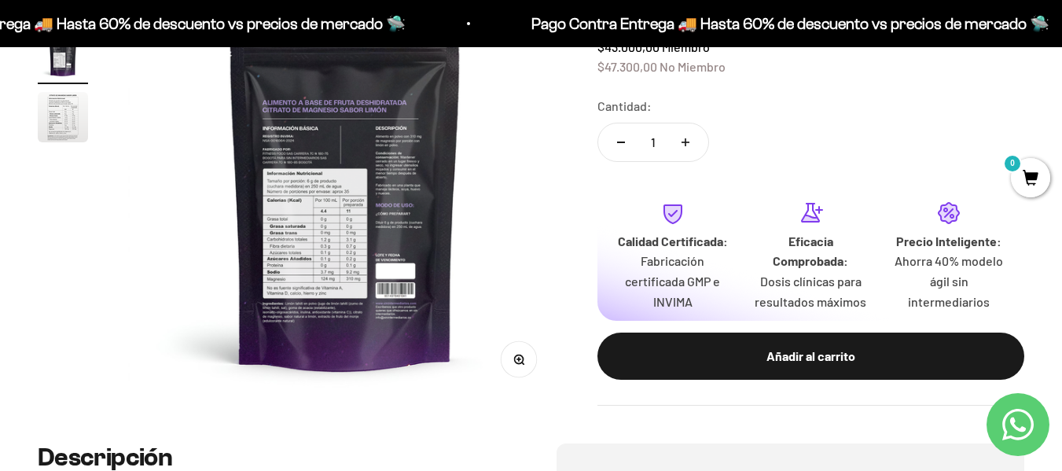
scroll to position [0, 443]
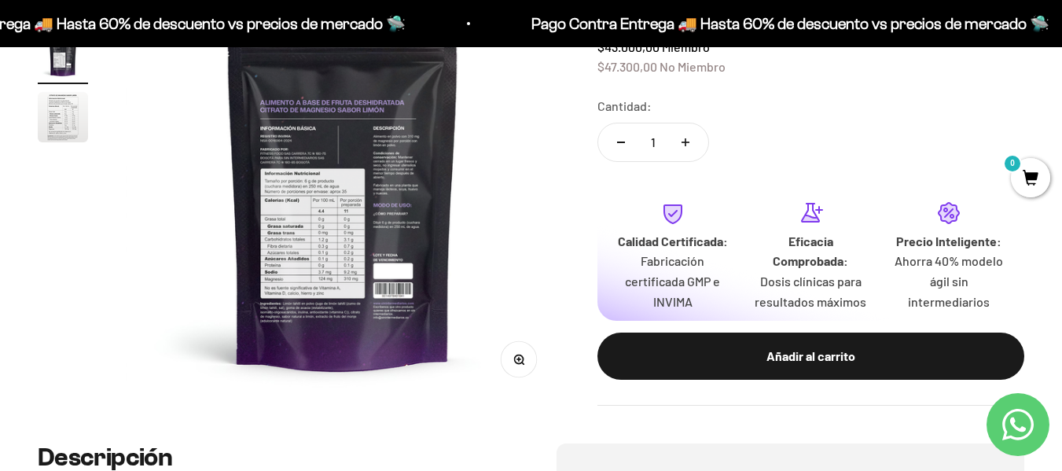
click at [523, 363] on icon "button" at bounding box center [522, 363] width 2 height 2
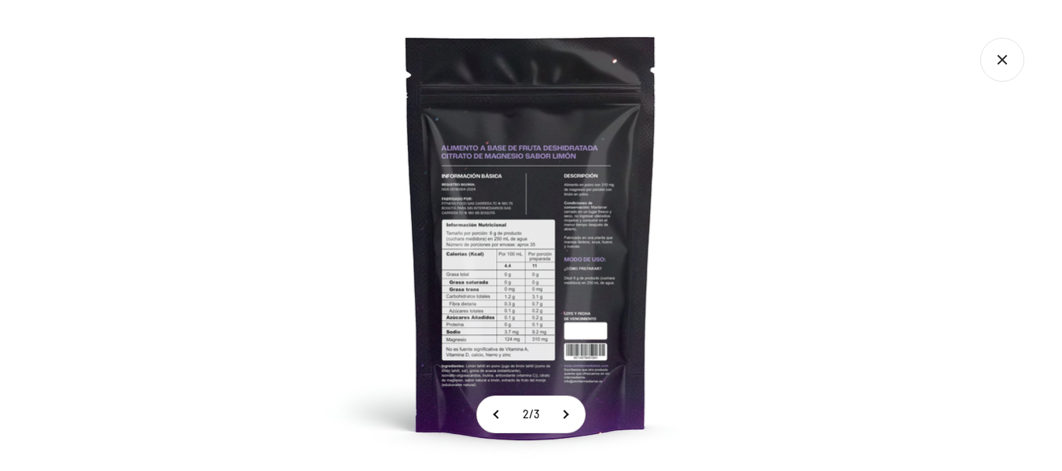
click at [506, 307] on img at bounding box center [531, 235] width 471 height 471
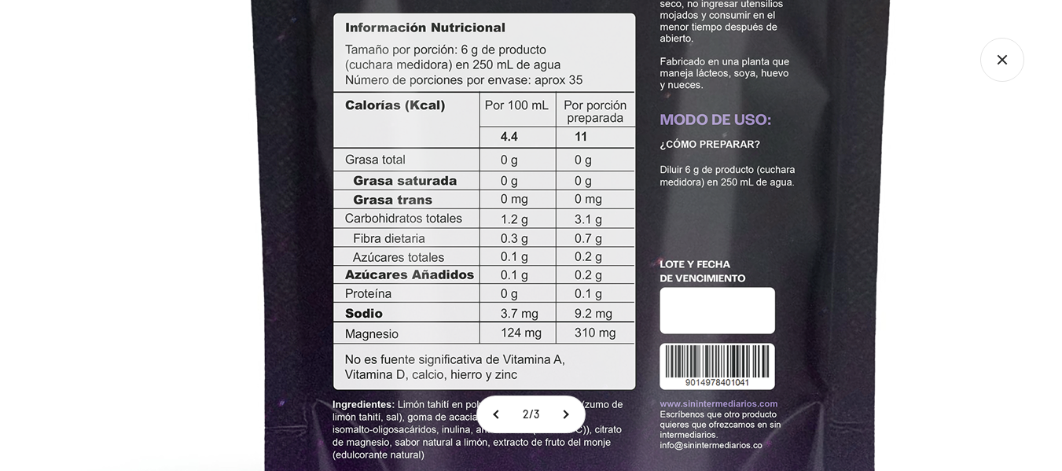
click at [511, 259] on img at bounding box center [572, 56] width 1258 height 1258
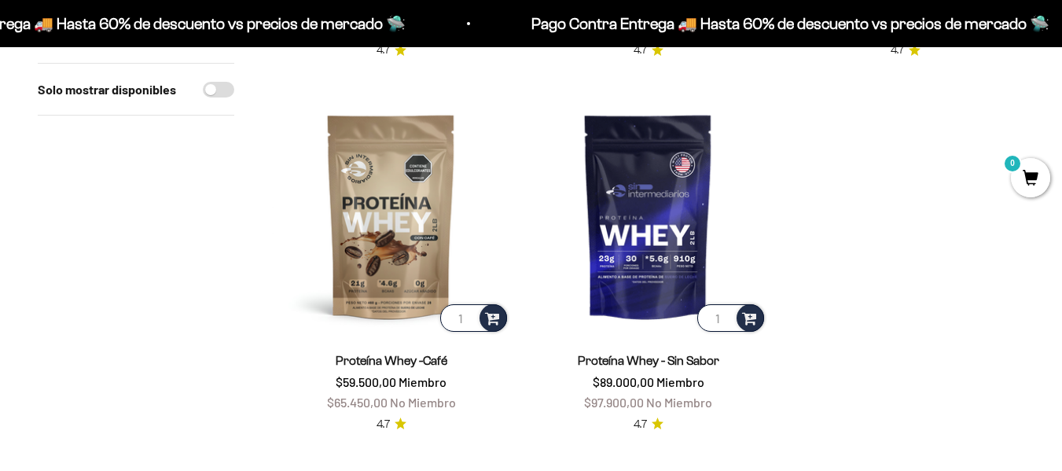
scroll to position [629, 0]
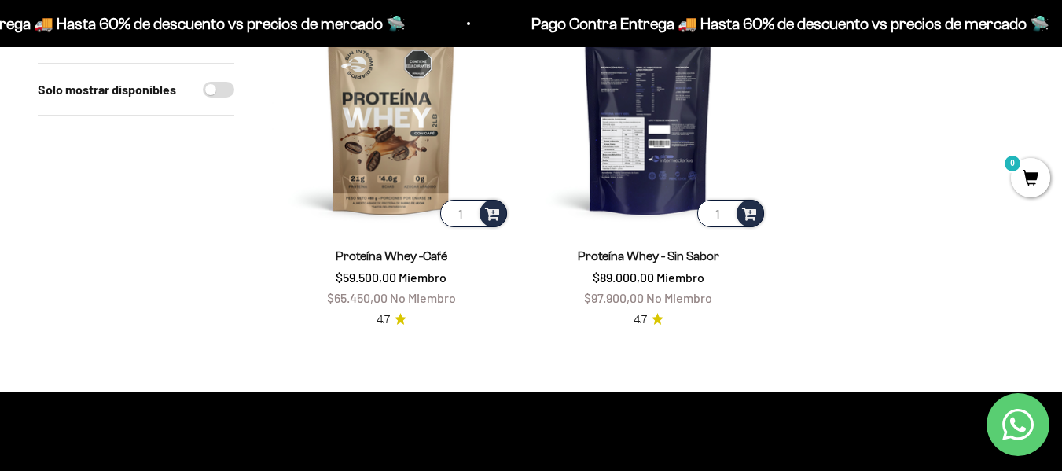
click at [655, 183] on img at bounding box center [648, 111] width 238 height 238
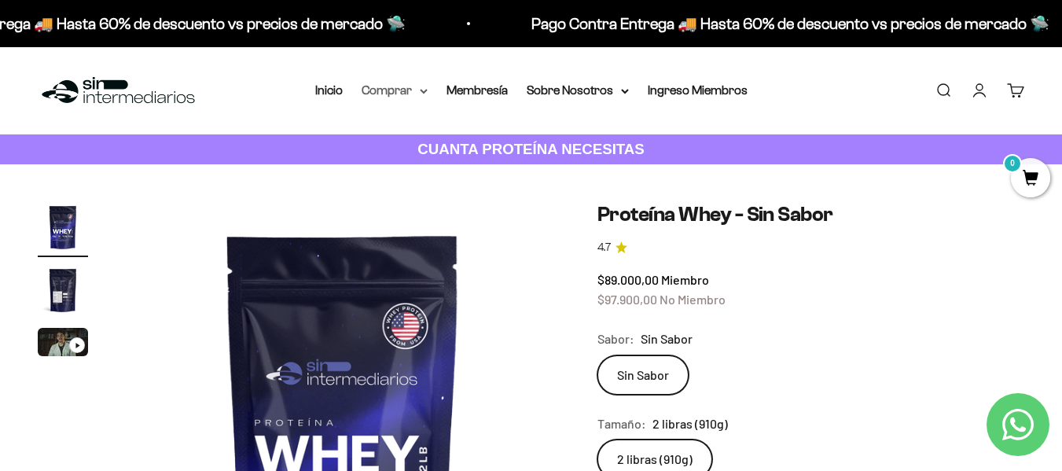
click at [390, 92] on summary "Comprar" at bounding box center [395, 90] width 66 height 20
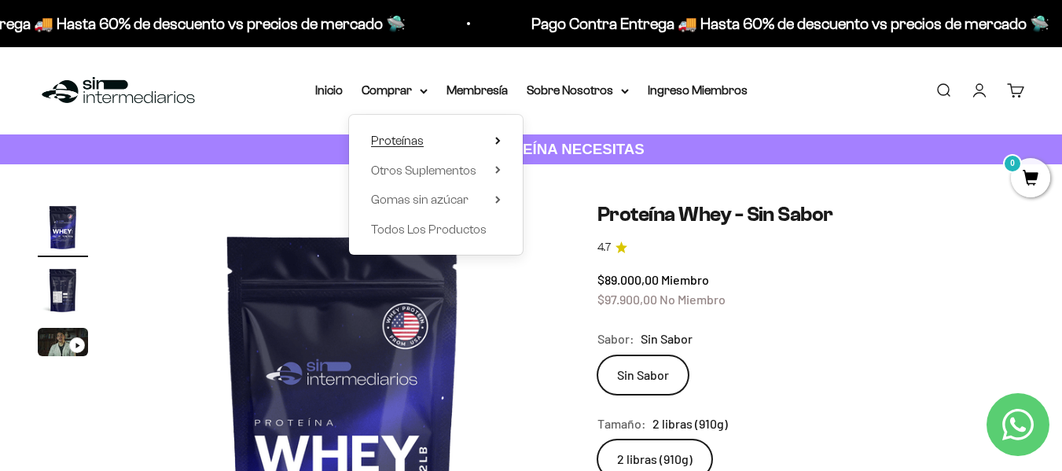
click at [403, 137] on span "Proteínas" at bounding box center [397, 140] width 53 height 13
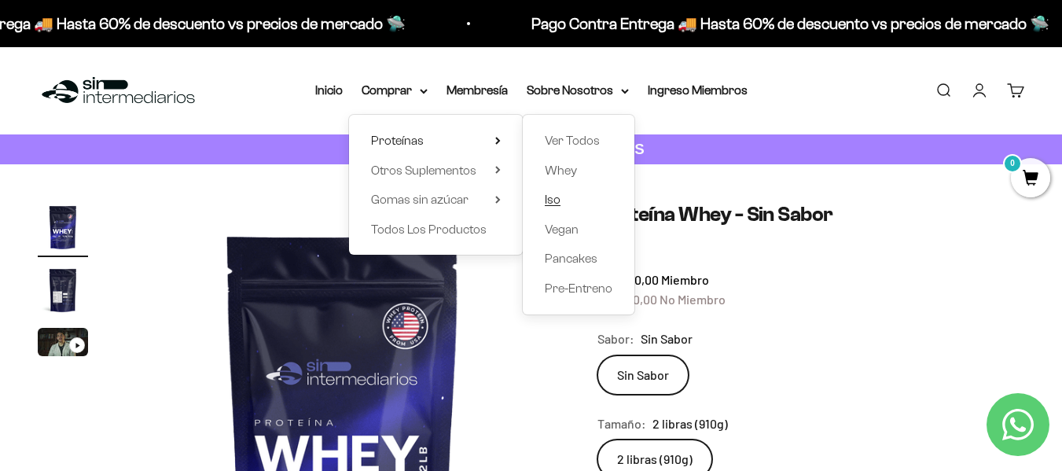
click at [560, 205] on span "Iso" at bounding box center [553, 199] width 16 height 13
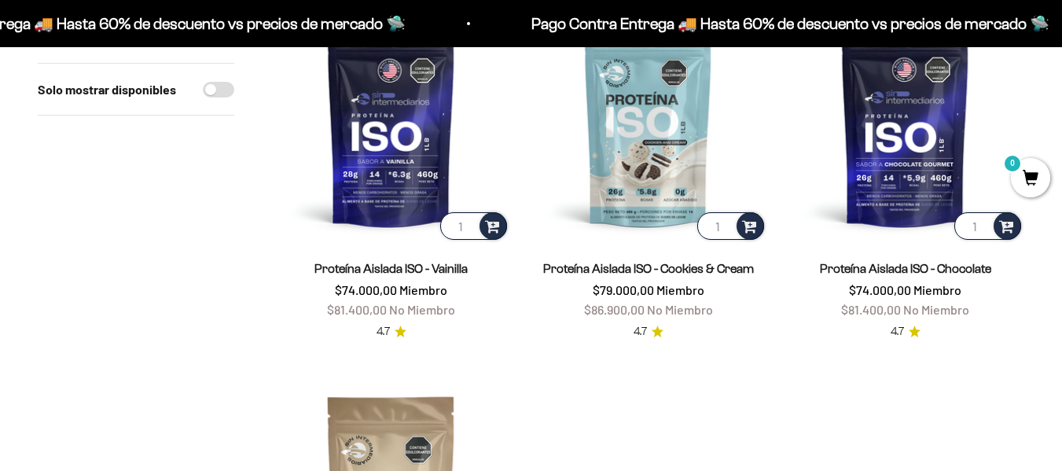
scroll to position [236, 0]
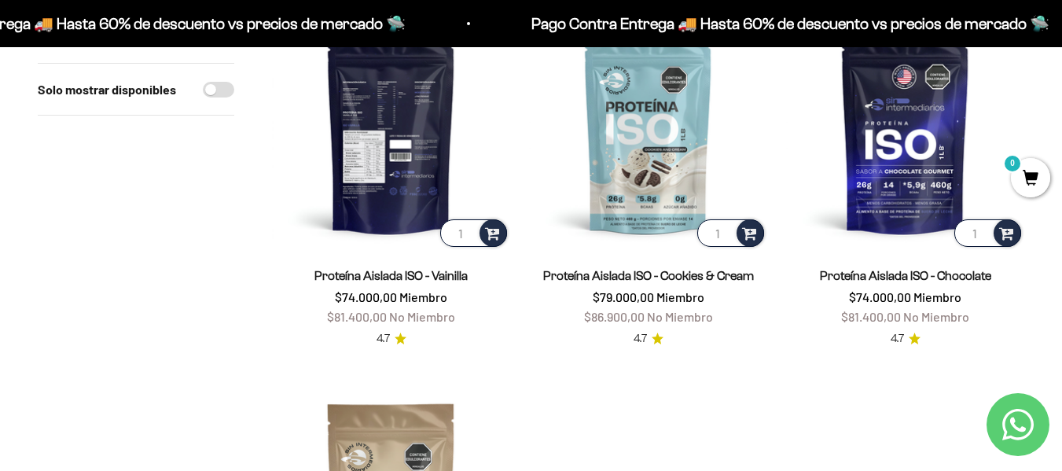
click at [433, 165] on img at bounding box center [391, 131] width 238 height 238
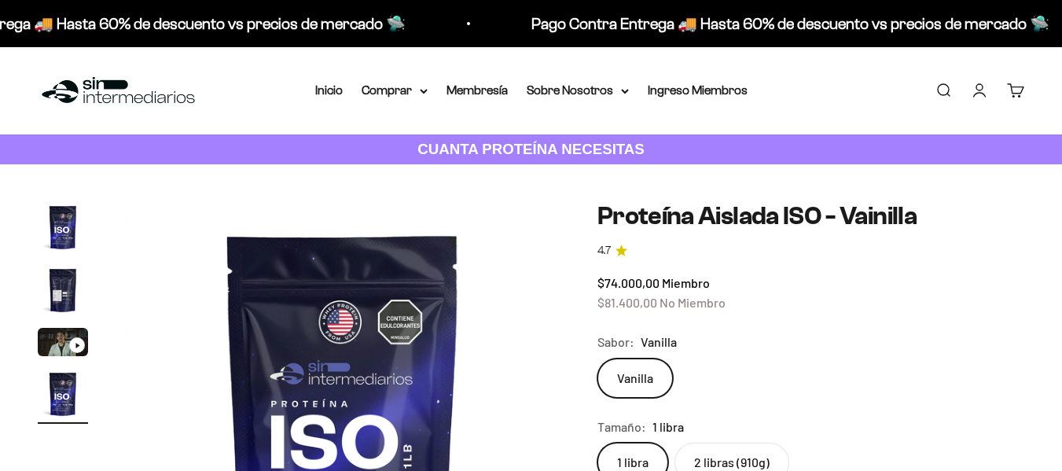
click at [751, 443] on label "2 libras (910g)" at bounding box center [731, 462] width 115 height 39
click at [597, 442] on input "2 libras (910g)" at bounding box center [597, 442] width 1 height 1
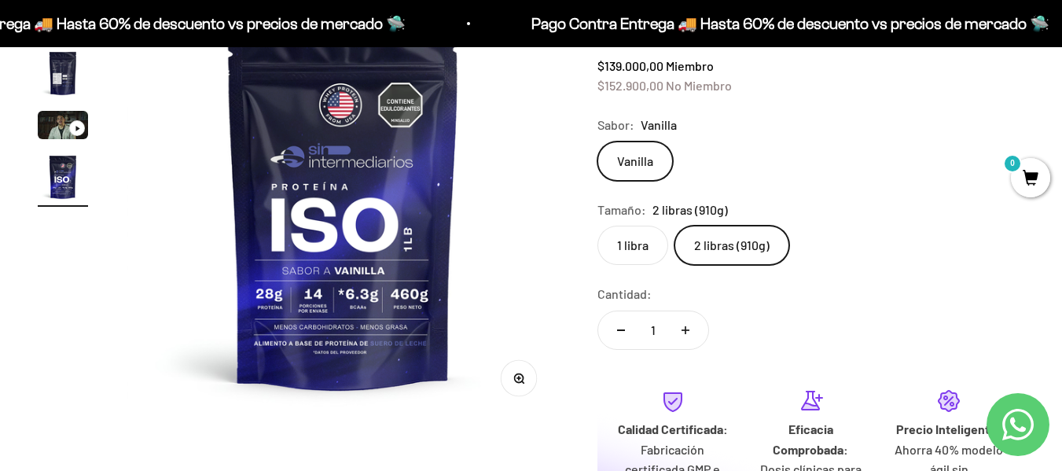
scroll to position [314, 0]
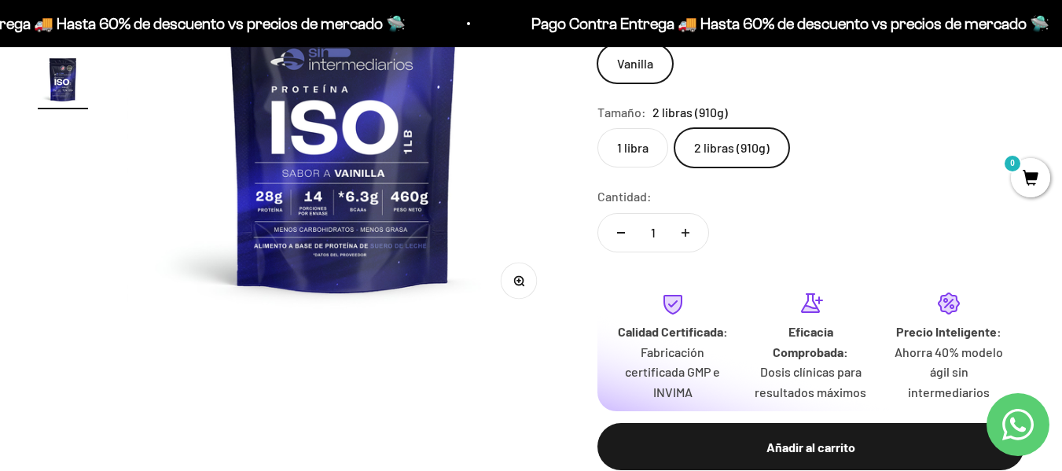
click at [301, 155] on img at bounding box center [344, 105] width 434 height 434
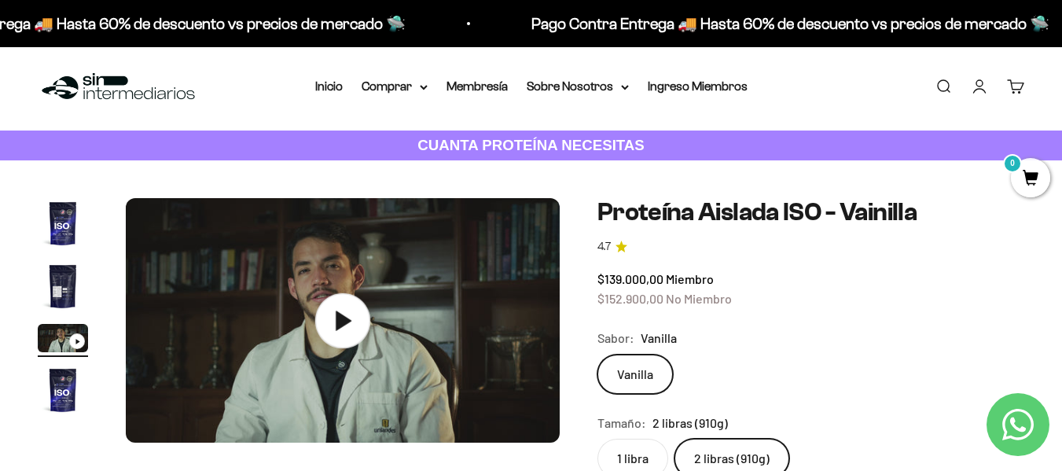
scroll to position [0, 0]
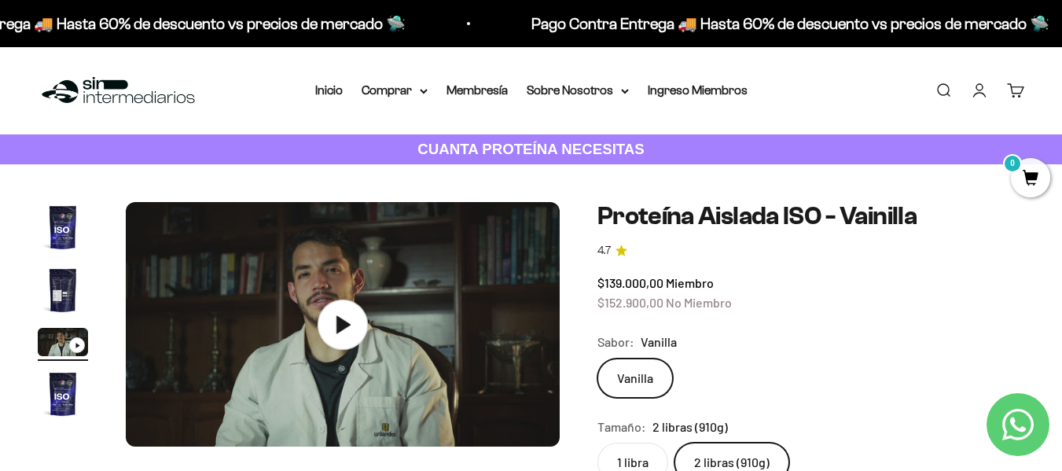
click at [68, 225] on img "Ir al artículo 1" at bounding box center [63, 227] width 50 height 50
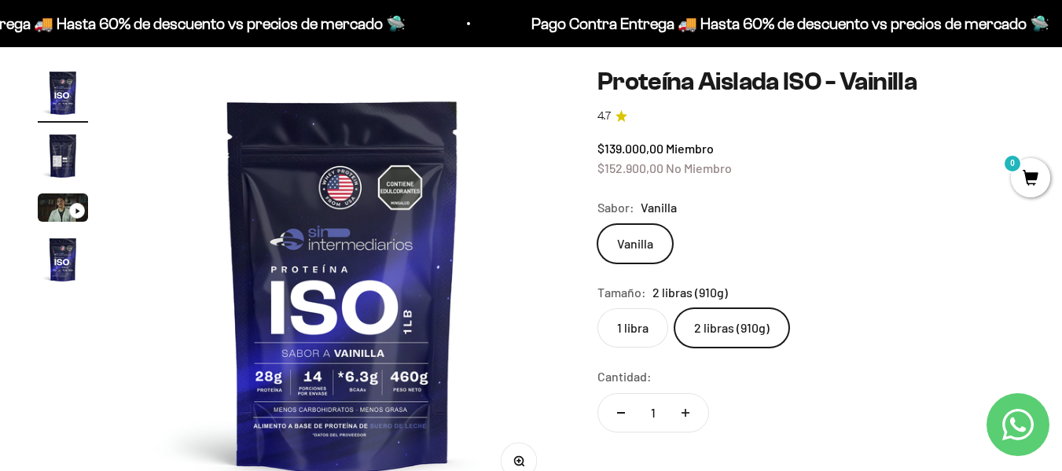
scroll to position [157, 0]
